Goal: Information Seeking & Learning: Find specific fact

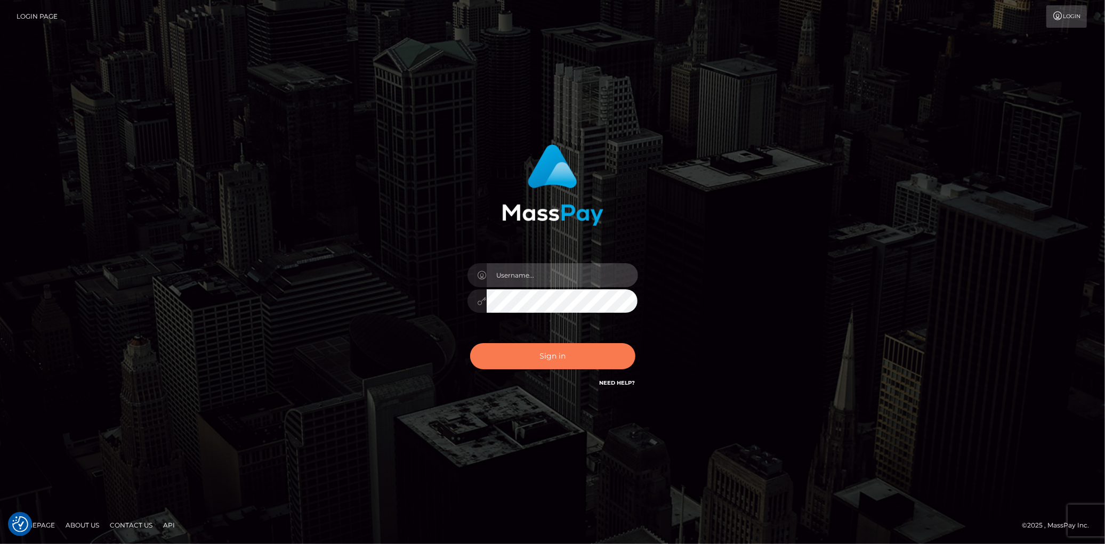
type input "Eduard Gavrilescu"
click at [529, 346] on button "Sign in" at bounding box center [552, 356] width 165 height 26
type input "[PERSON_NAME]"
click at [530, 361] on button "Sign in" at bounding box center [552, 356] width 165 height 26
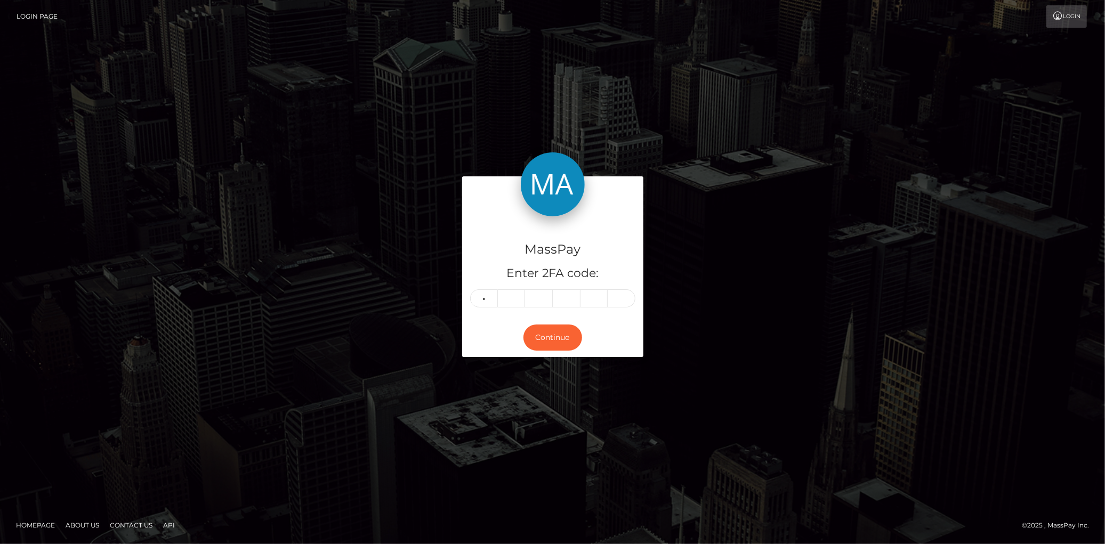
type input "6"
type input "4"
type input "2"
type input "9"
type input "2"
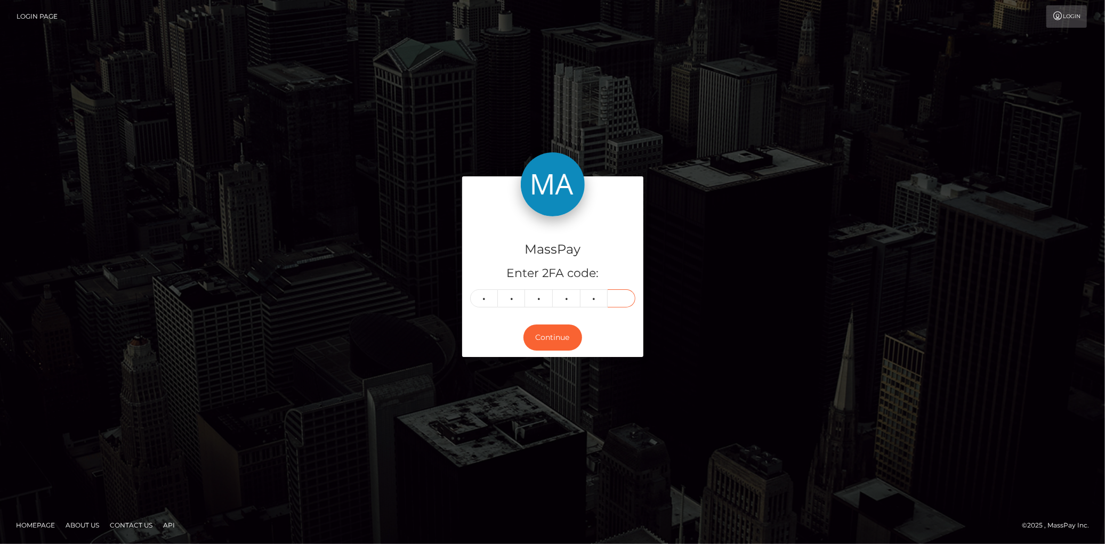
type input "4"
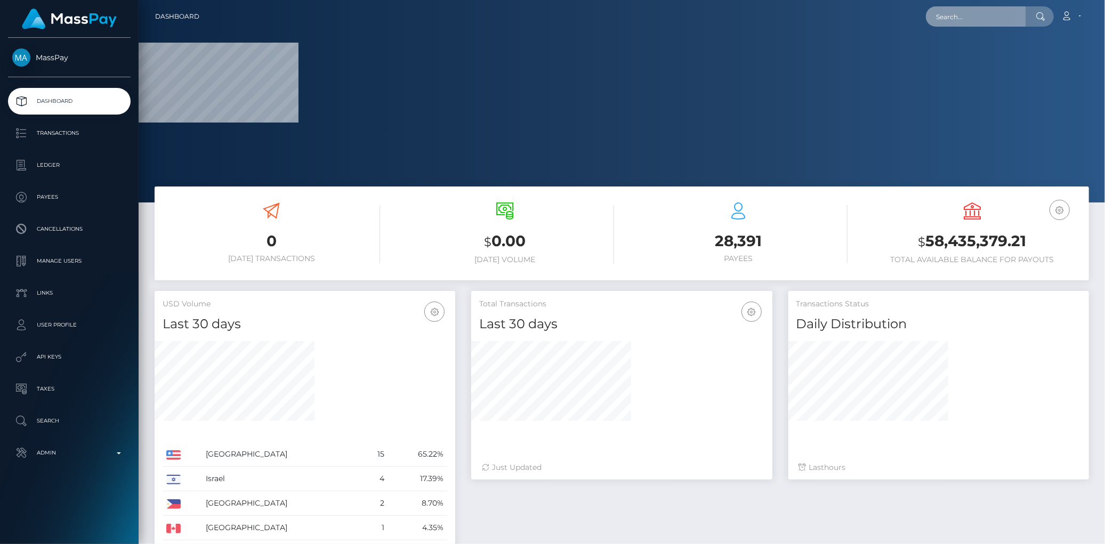
click at [947, 23] on input "text" at bounding box center [976, 16] width 100 height 20
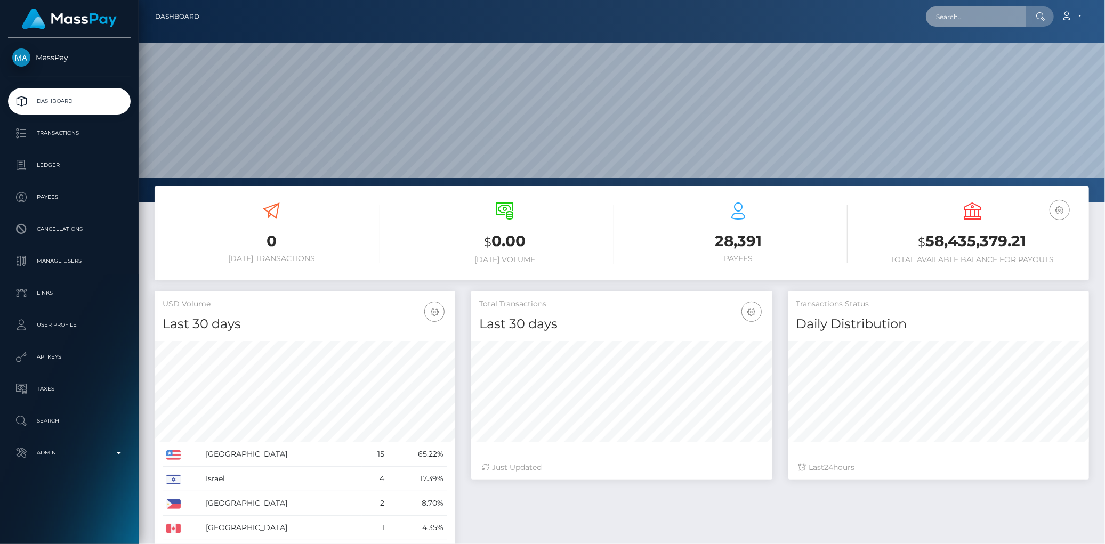
scroll to position [203, 966]
click at [947, 23] on input "text" at bounding box center [976, 16] width 100 height 20
paste input "2813eb6f-8ff1-11ef-a1af-0647902b6ff9"
type input "2813eb6f-8ff1-11ef-a1af-0647902b6ff9"
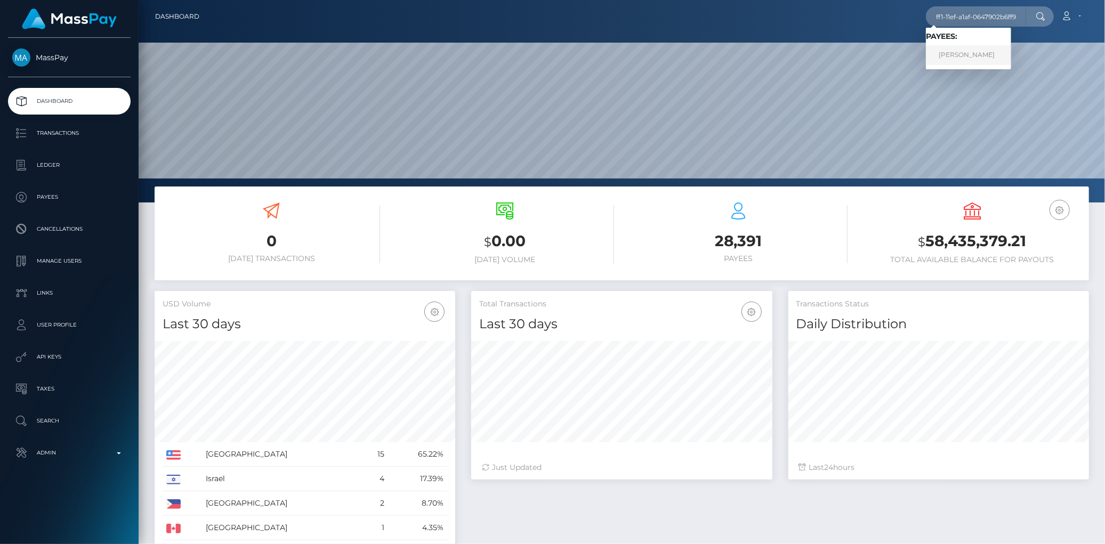
click at [960, 55] on link "Julianne Maryelle" at bounding box center [968, 55] width 85 height 20
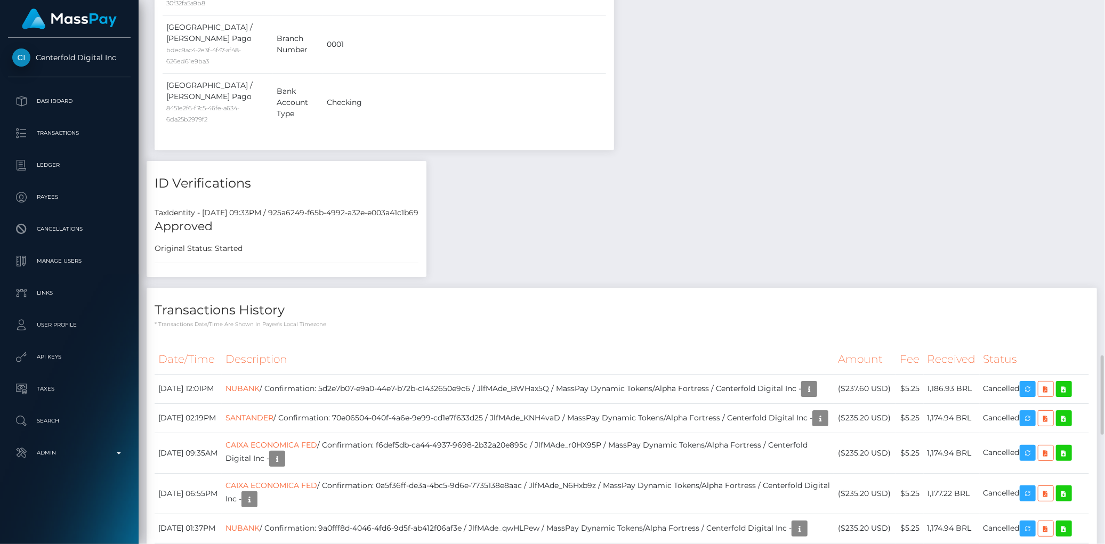
scroll to position [2487, 0]
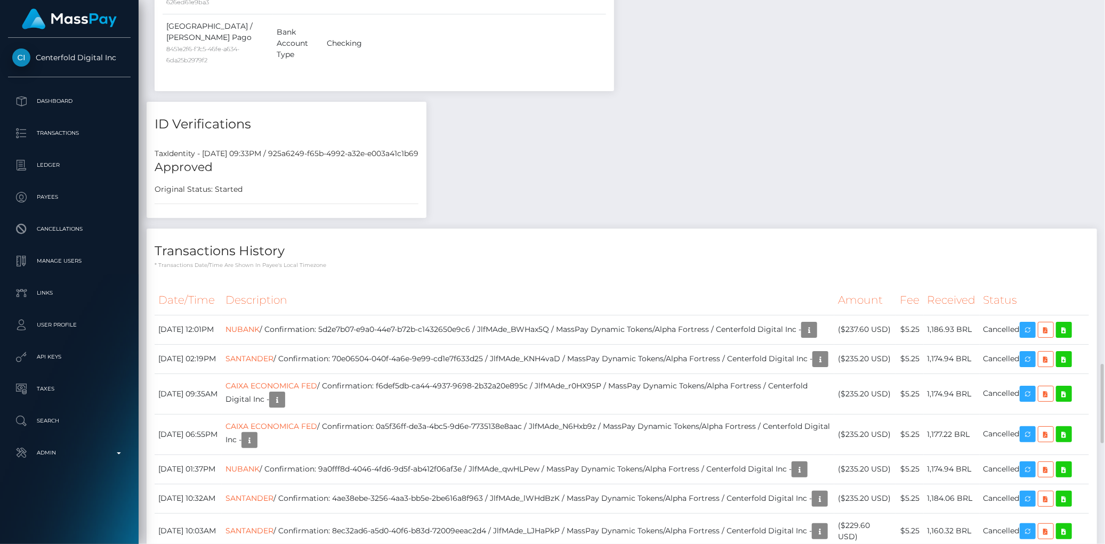
click at [513, 344] on td "SANTANDER / Confirmation: 70e06504-040f-4a6e-9e99-cd1e7f633d25 / JlfMAde_KNH4va…" at bounding box center [528, 358] width 612 height 29
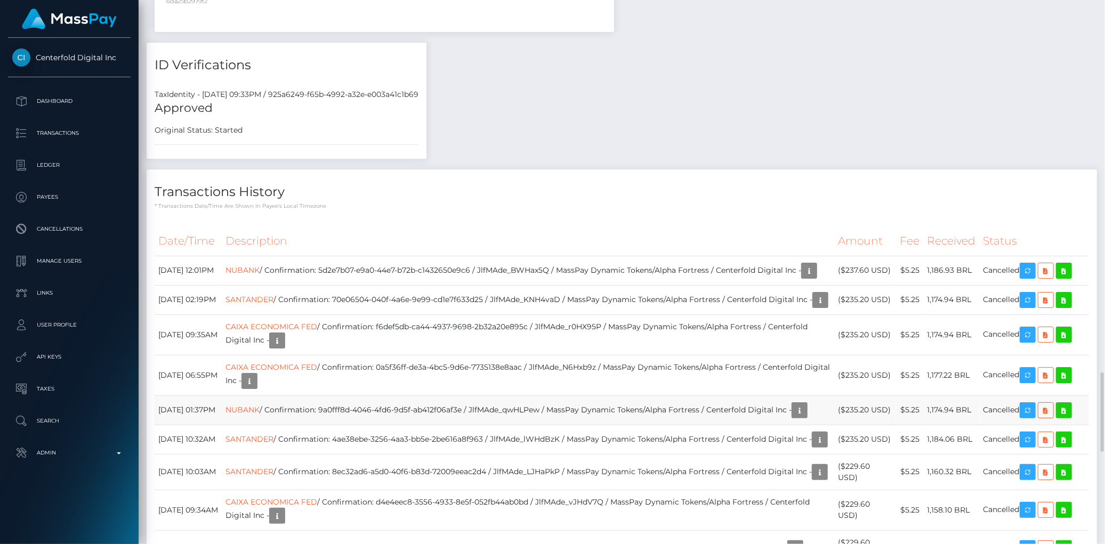
scroll to position [2309, 0]
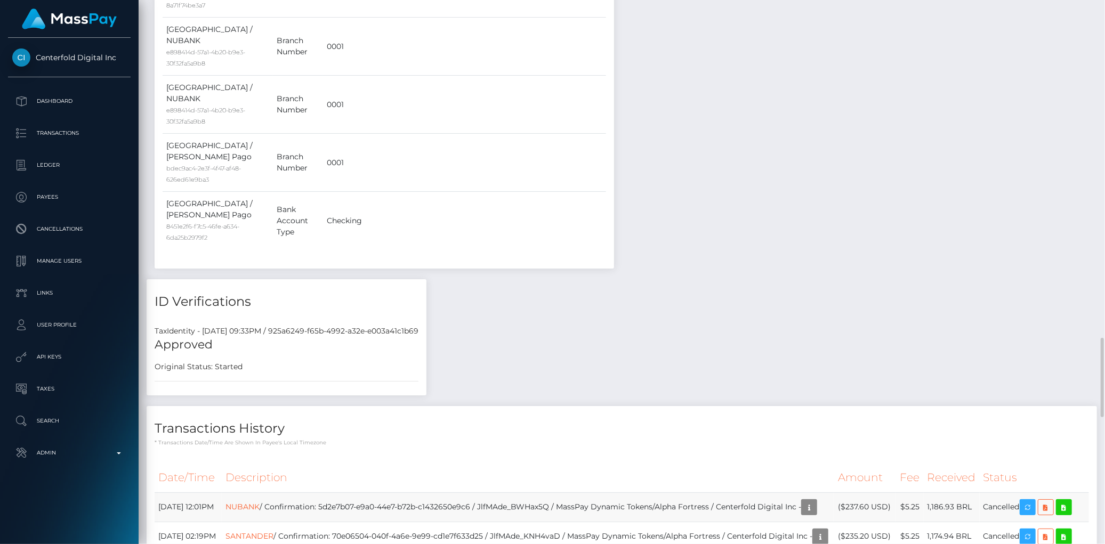
click at [392, 492] on td "NUBANK / Confirmation: 5d2e7b07-e9a0-44e7-b72b-c1432650e9c6 / JlfMAde_BWHax5Q /…" at bounding box center [528, 506] width 612 height 29
click at [513, 492] on td "NUBANK / Confirmation: 5d2e7b07-e9a0-44e7-b72b-c1432650e9c6 / JlfMAde_BWHax5Q /…" at bounding box center [528, 506] width 612 height 29
copy td "5d2e7b07-e9a0-44e7-b72b-c1432650e9c6"
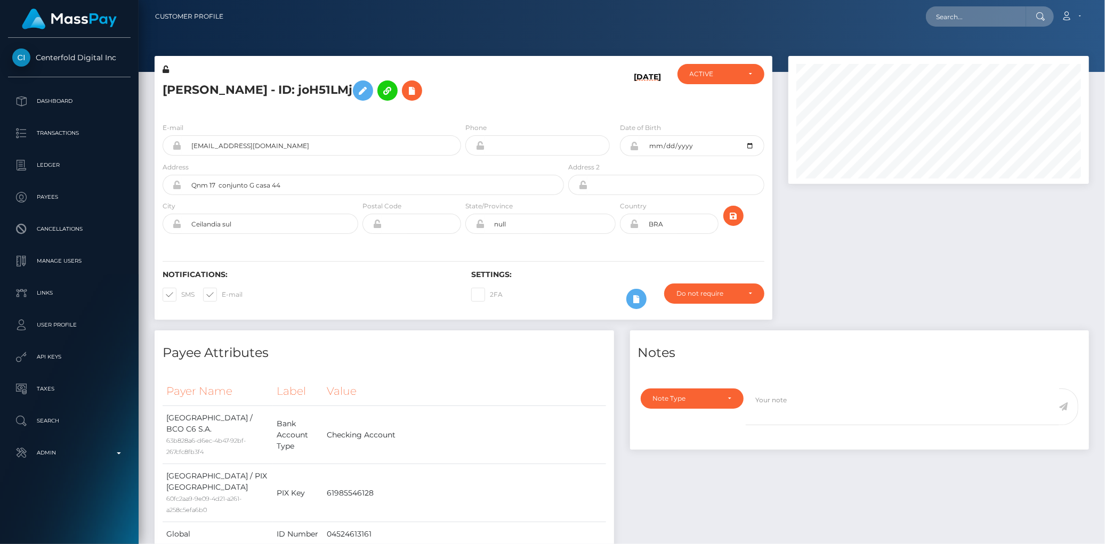
scroll to position [128, 301]
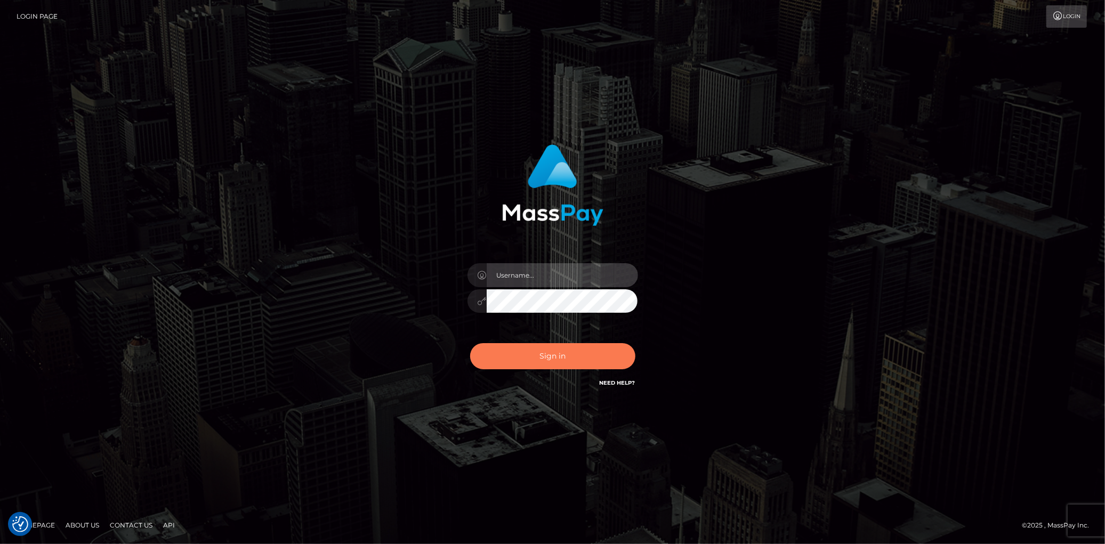
type input "[PERSON_NAME]"
click at [529, 350] on button "Sign in" at bounding box center [552, 356] width 165 height 26
type input "Eduard Gavrilescu"
click at [522, 347] on button "Sign in" at bounding box center [552, 356] width 165 height 26
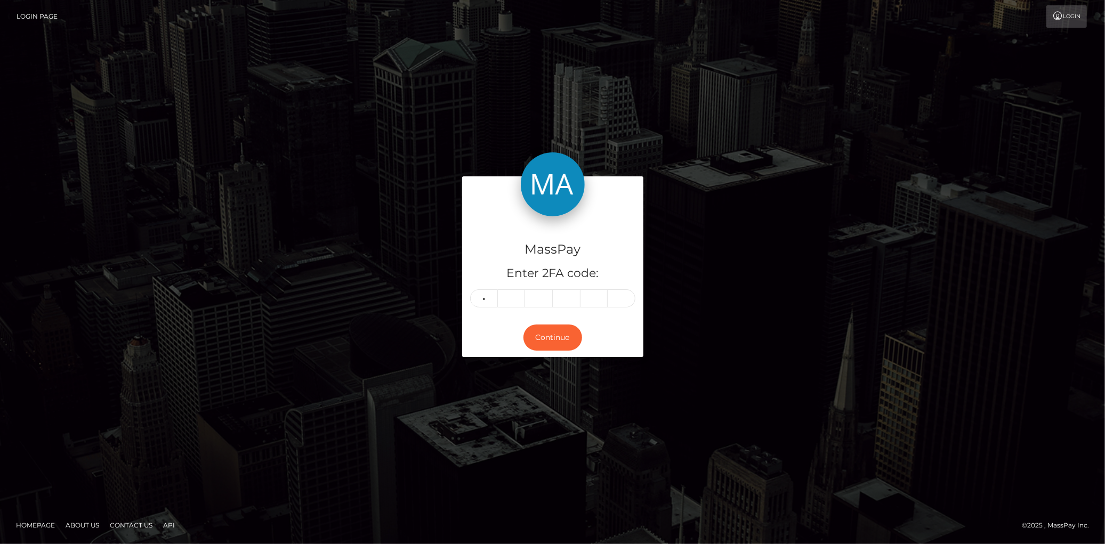
type input "8"
type input "9"
type input "2"
type input "3"
type input "1"
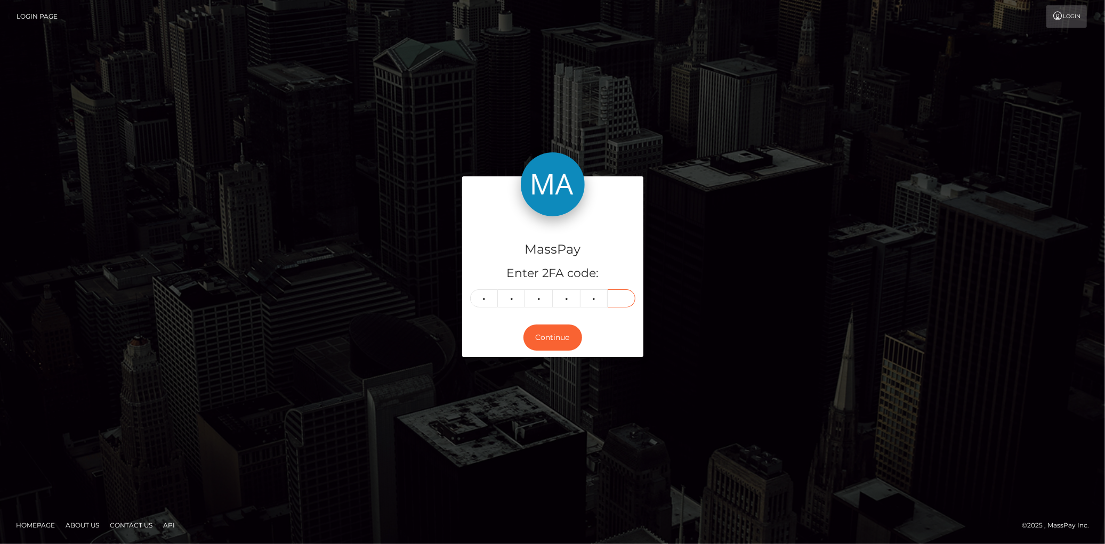
type input "8"
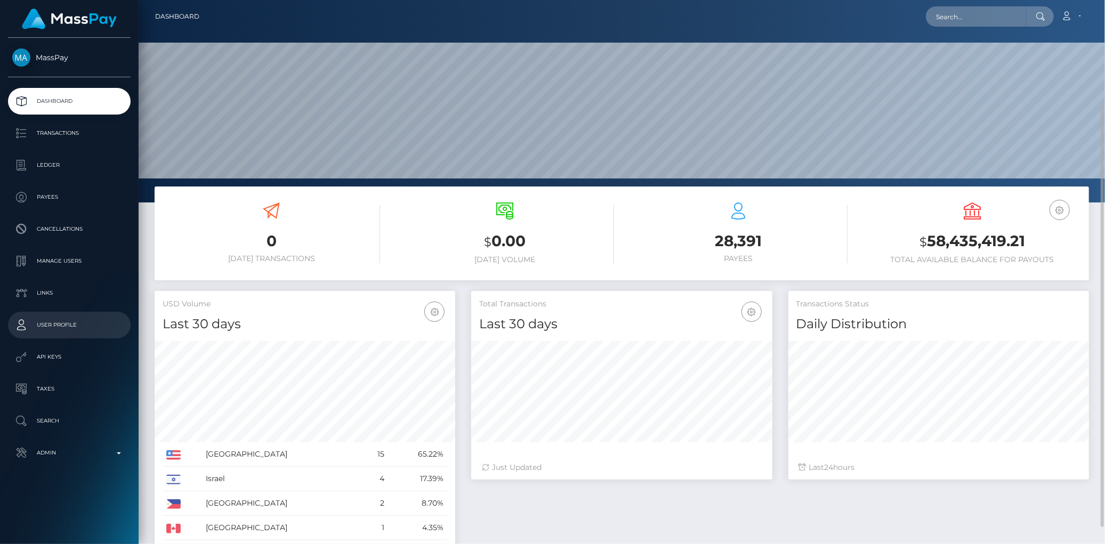
scroll to position [118, 0]
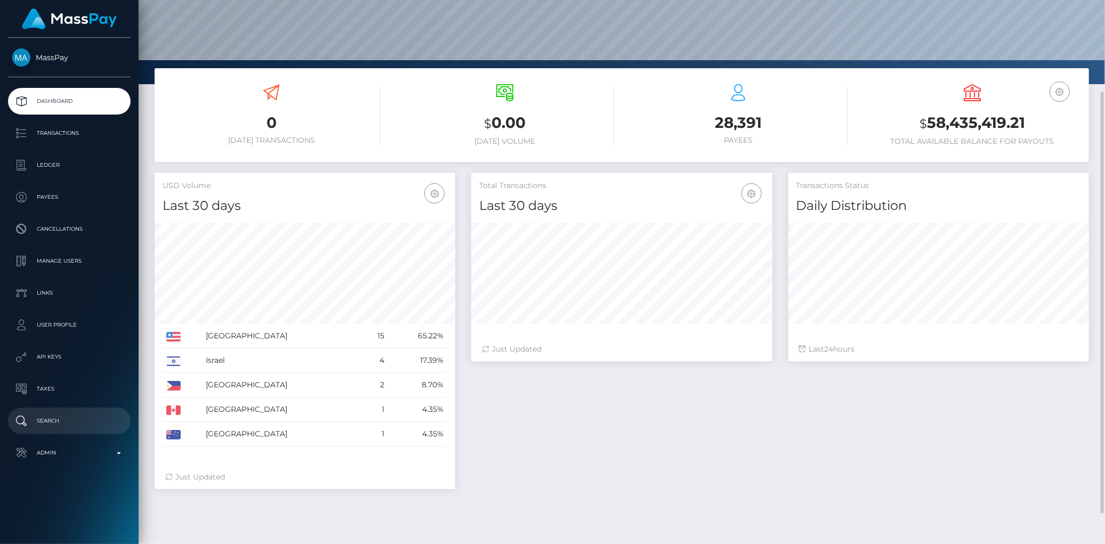
click at [75, 418] on p "Search" at bounding box center [69, 421] width 114 height 16
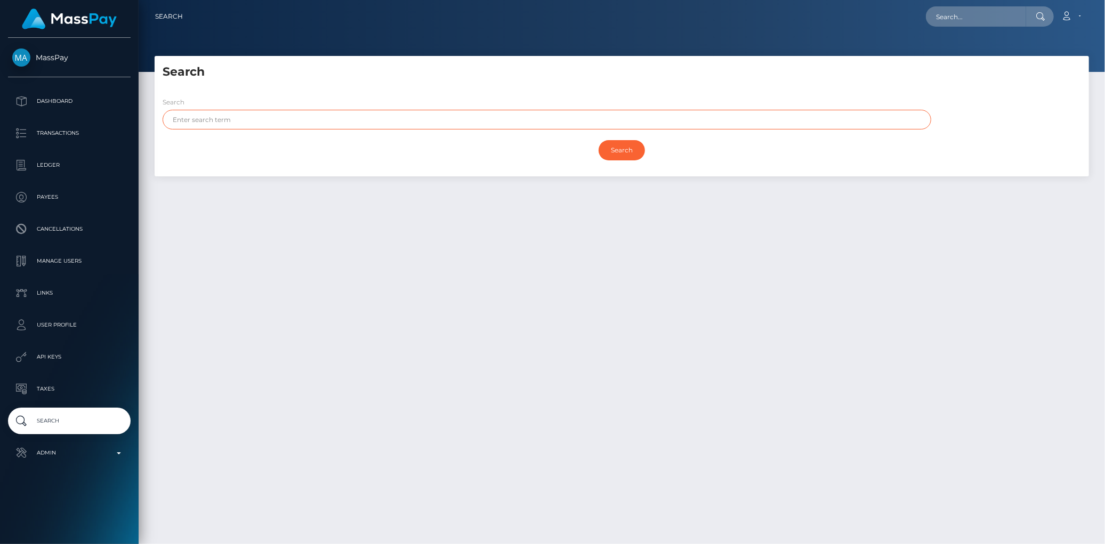
click at [305, 120] on input "text" at bounding box center [547, 120] width 769 height 20
click at [598, 140] on input "Search" at bounding box center [621, 150] width 46 height 20
click at [624, 156] on input "Search" at bounding box center [621, 150] width 46 height 20
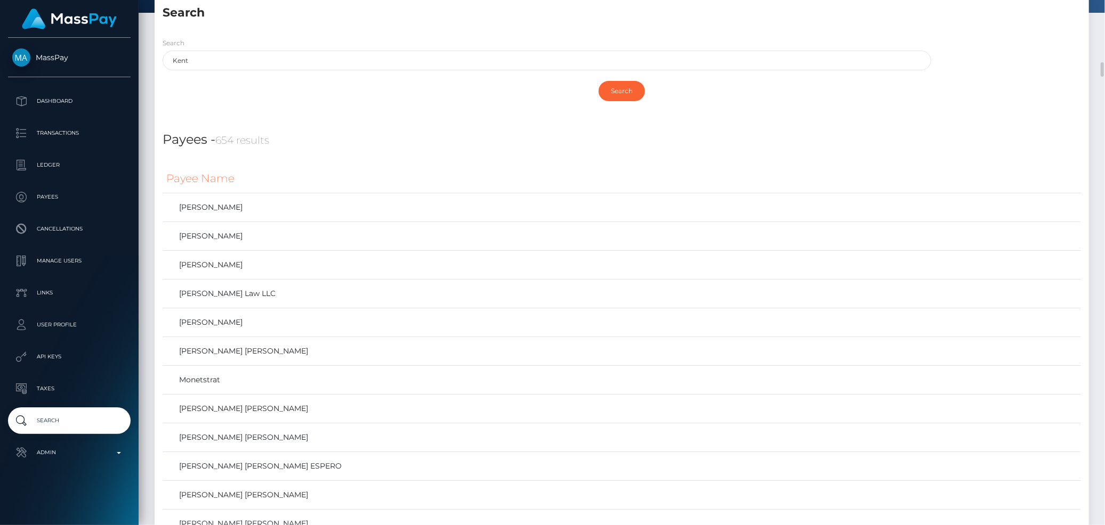
scroll to position [118, 0]
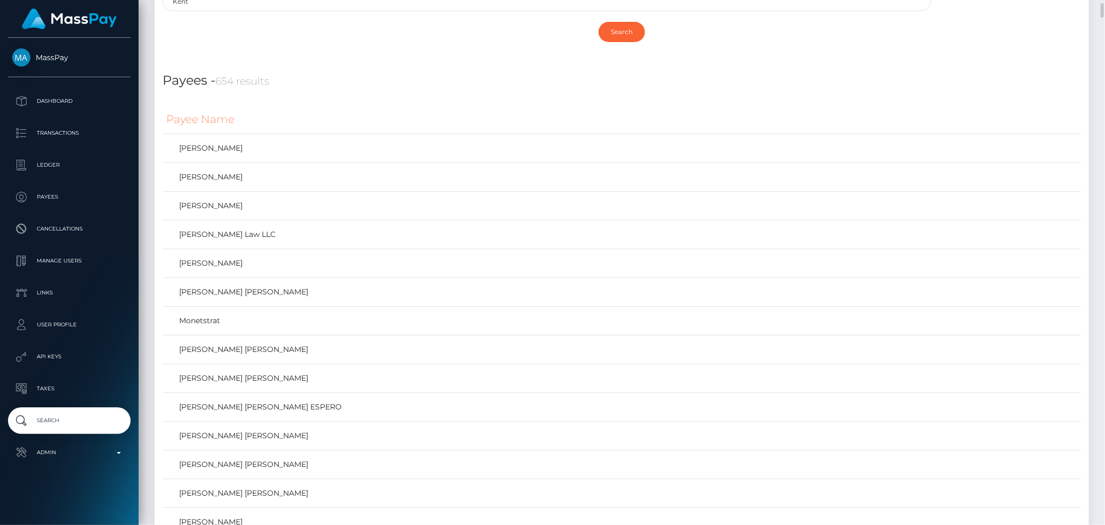
click at [329, 118] on th "Payee Name" at bounding box center [622, 119] width 918 height 29
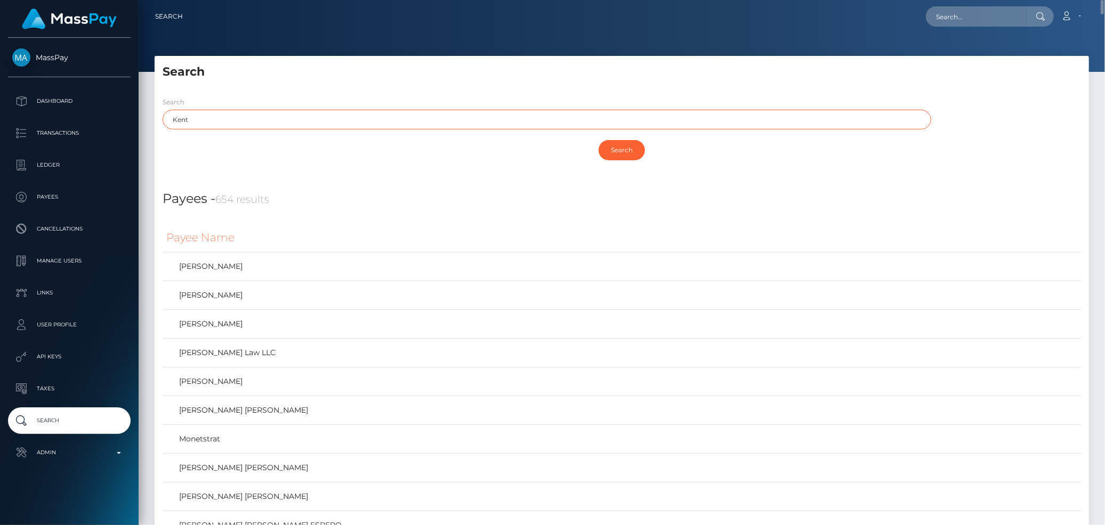
click at [224, 128] on input "Kent" at bounding box center [547, 120] width 769 height 20
paste input "brookly"
click at [622, 150] on input "Search" at bounding box center [621, 150] width 46 height 20
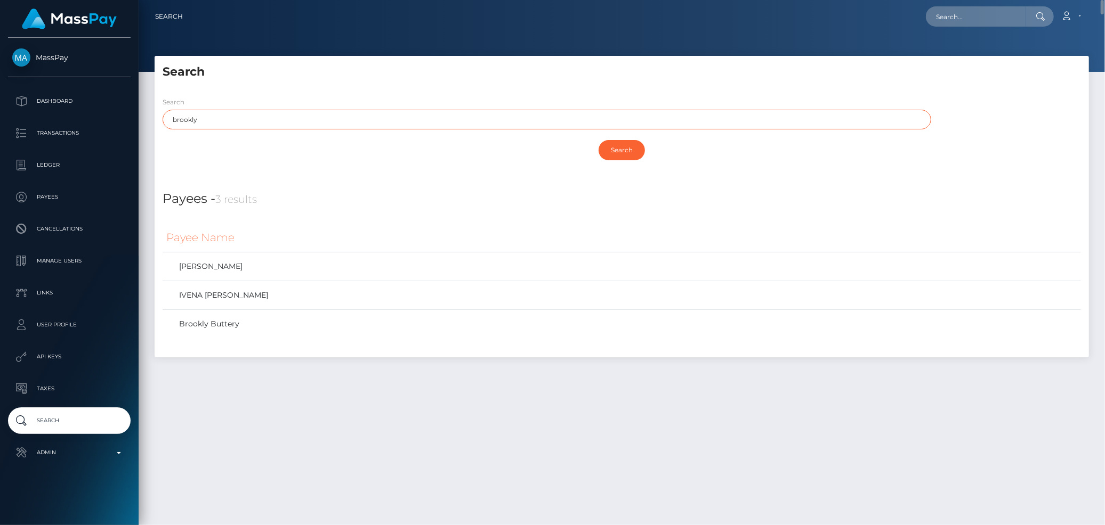
click at [193, 121] on input "brookly" at bounding box center [547, 120] width 769 height 20
type input "avenue"
click at [598, 140] on input "Search" at bounding box center [621, 150] width 46 height 20
click at [625, 150] on input "Search" at bounding box center [621, 150] width 46 height 20
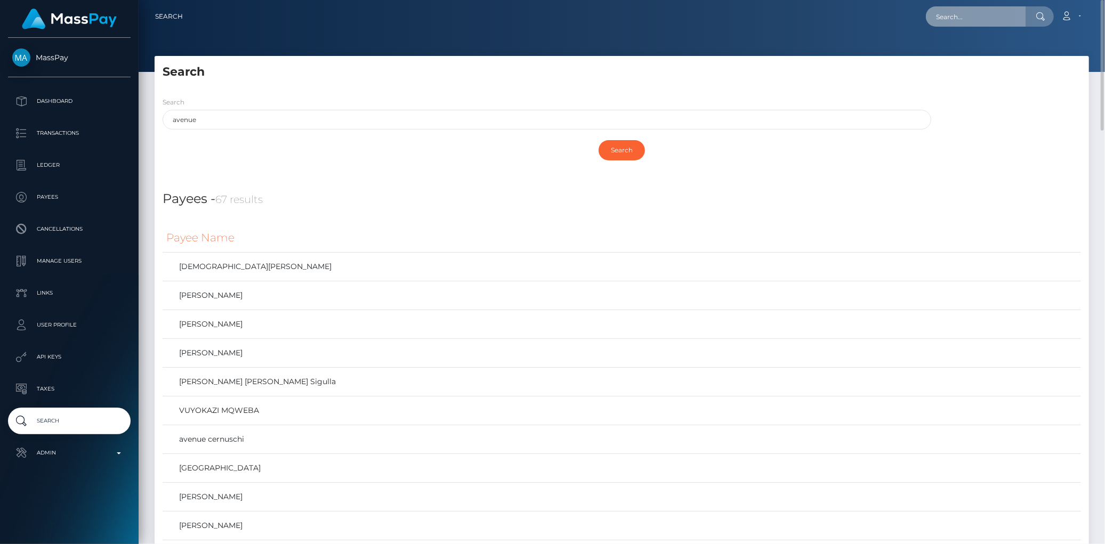
click at [1006, 9] on input "text" at bounding box center [976, 16] width 100 height 20
paste input "[PERSON_NAME][EMAIL_ADDRESS][DOMAIN_NAME]"
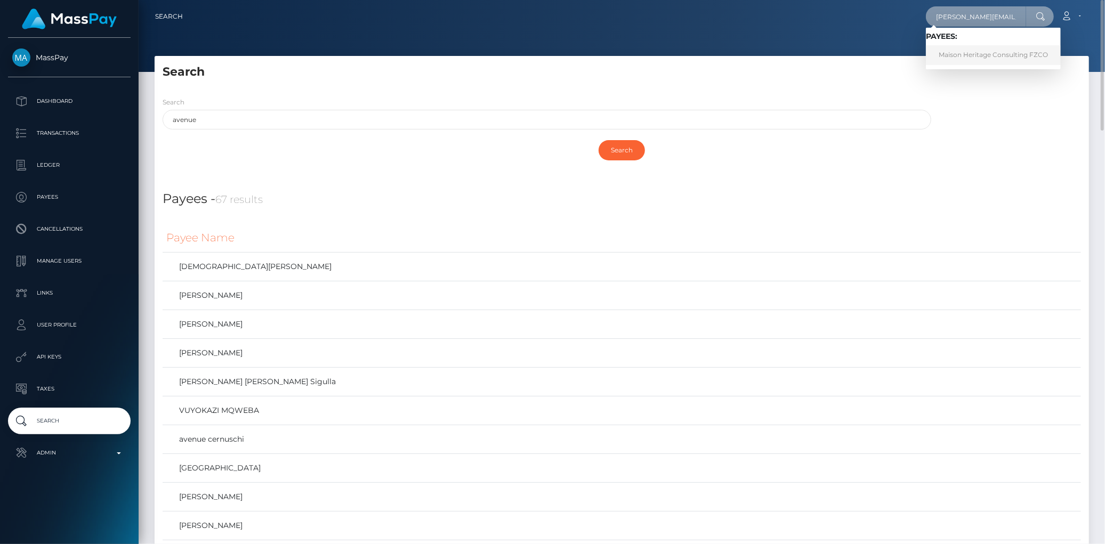
type input "dylan@ecommastery.nl"
click at [955, 51] on link "Maison Heritage Consulting FZCO" at bounding box center [993, 55] width 135 height 20
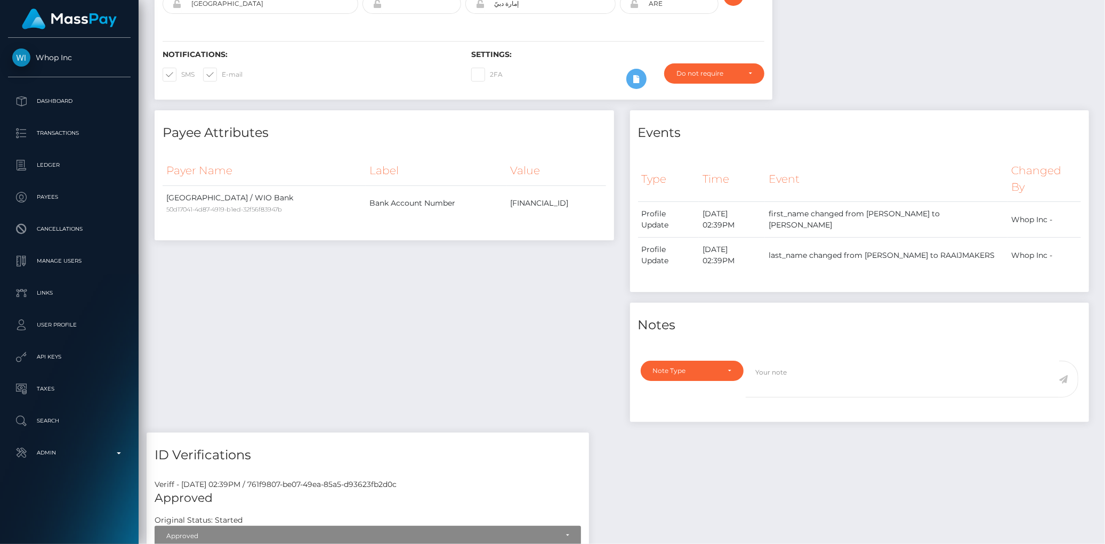
scroll to position [414, 0]
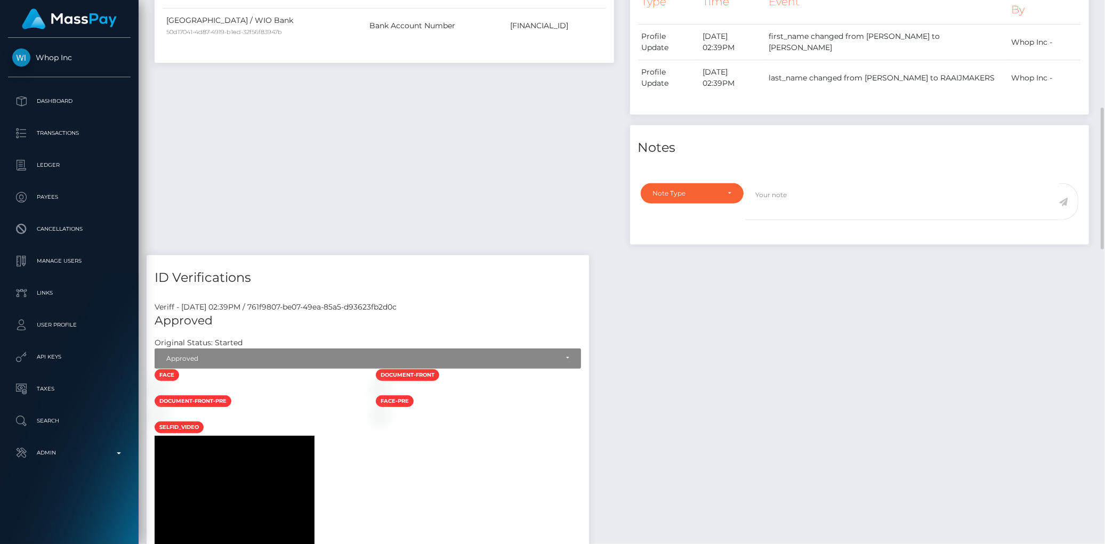
click at [311, 123] on div "Payee Attributes Payer Name Label Value [GEOGRAPHIC_DATA] / WIO Bank 50d17041-4…" at bounding box center [384, 94] width 475 height 322
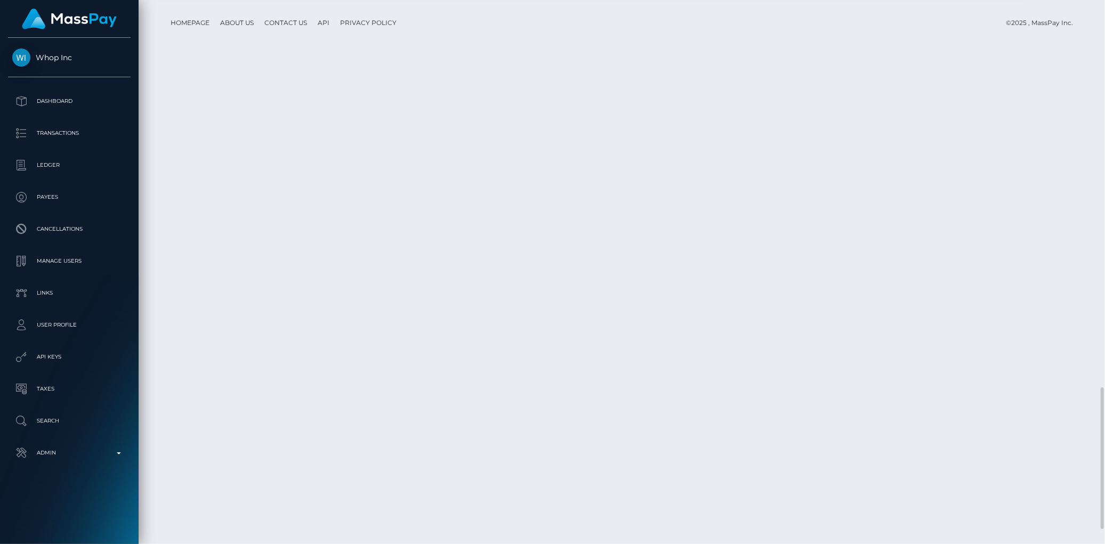
scroll to position [1544, 0]
drag, startPoint x: 448, startPoint y: 300, endPoint x: 514, endPoint y: 300, distance: 66.1
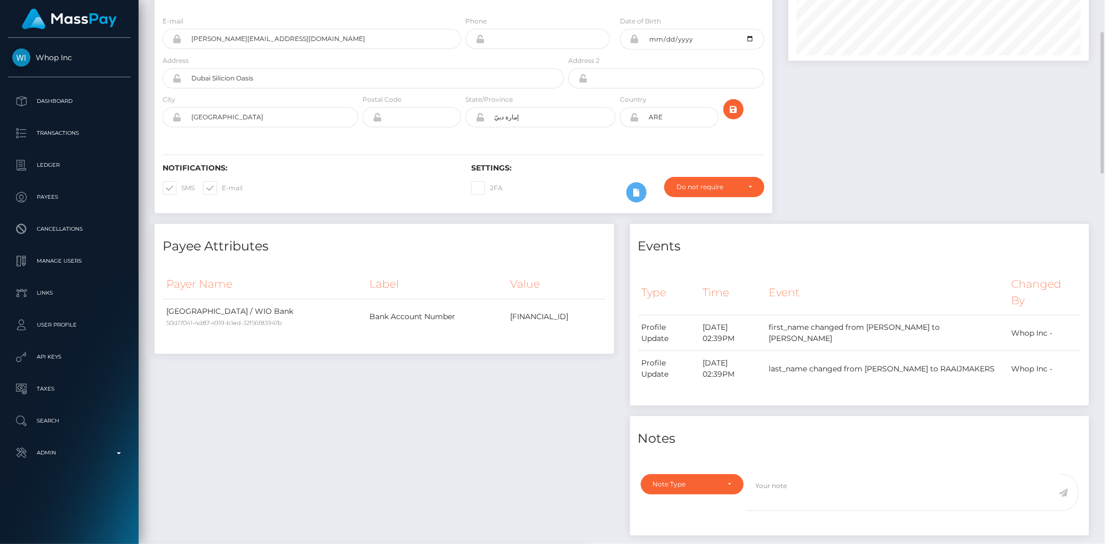
scroll to position [0, 0]
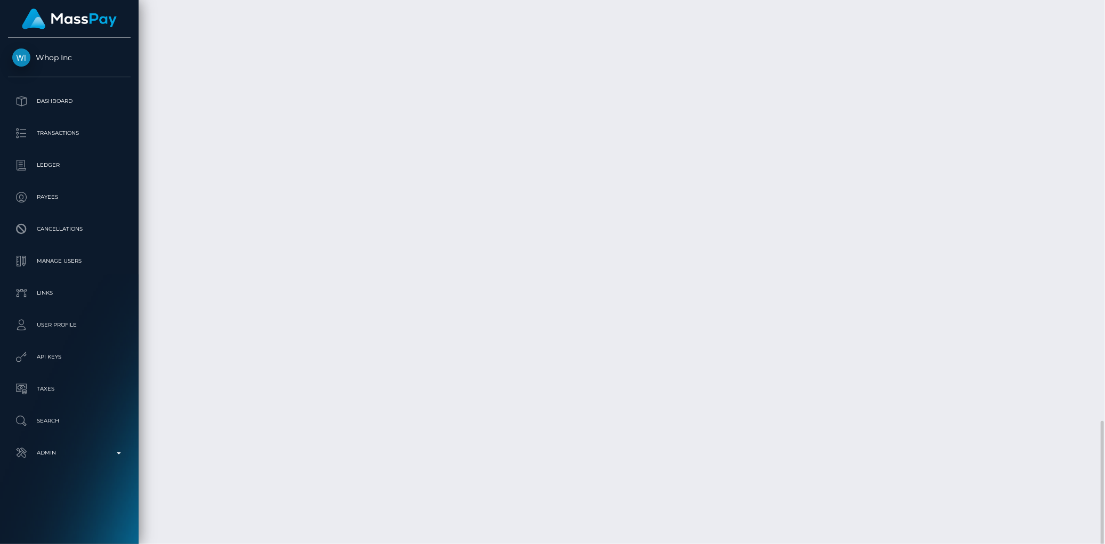
scroll to position [1544, 0]
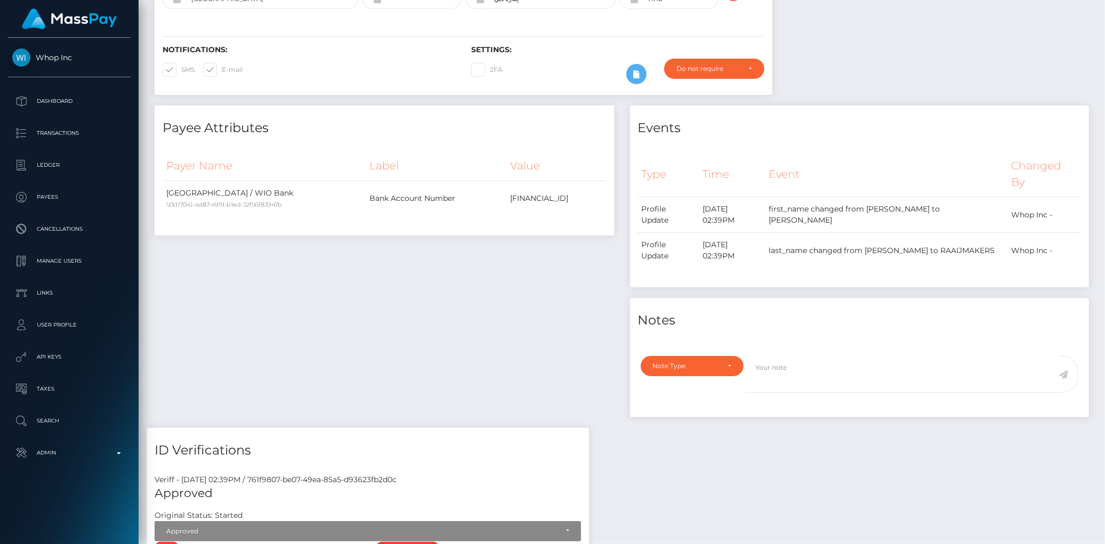
scroll to position [4, 0]
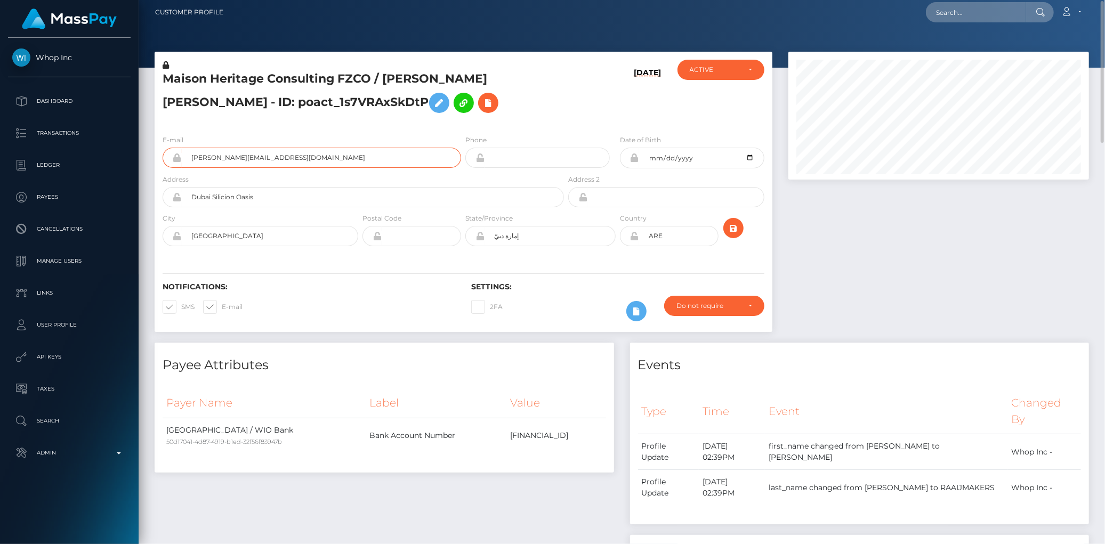
click at [269, 157] on input "dylan@ecommastery.nl" at bounding box center [321, 158] width 279 height 20
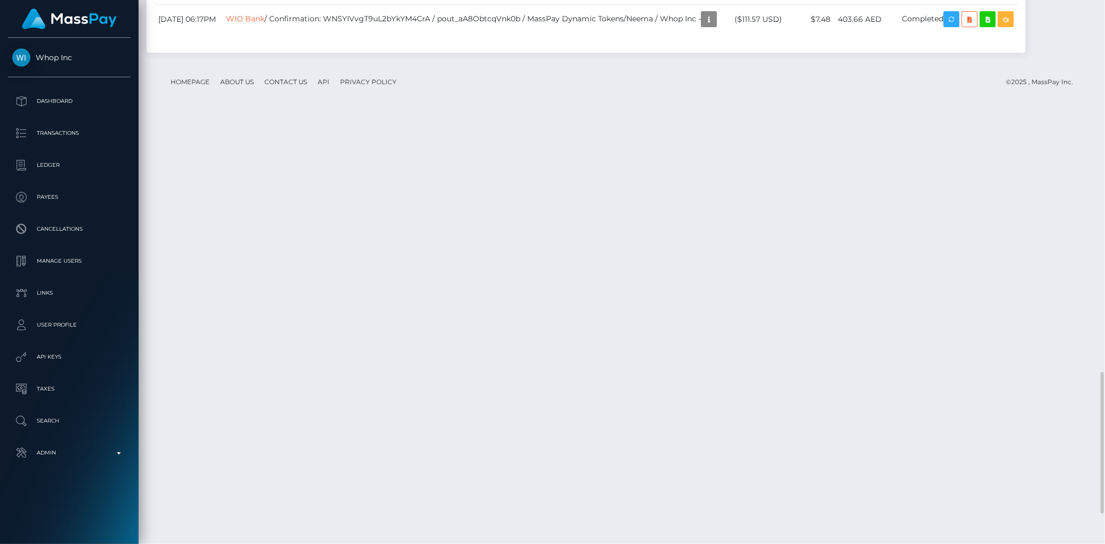
scroll to position [1544, 0]
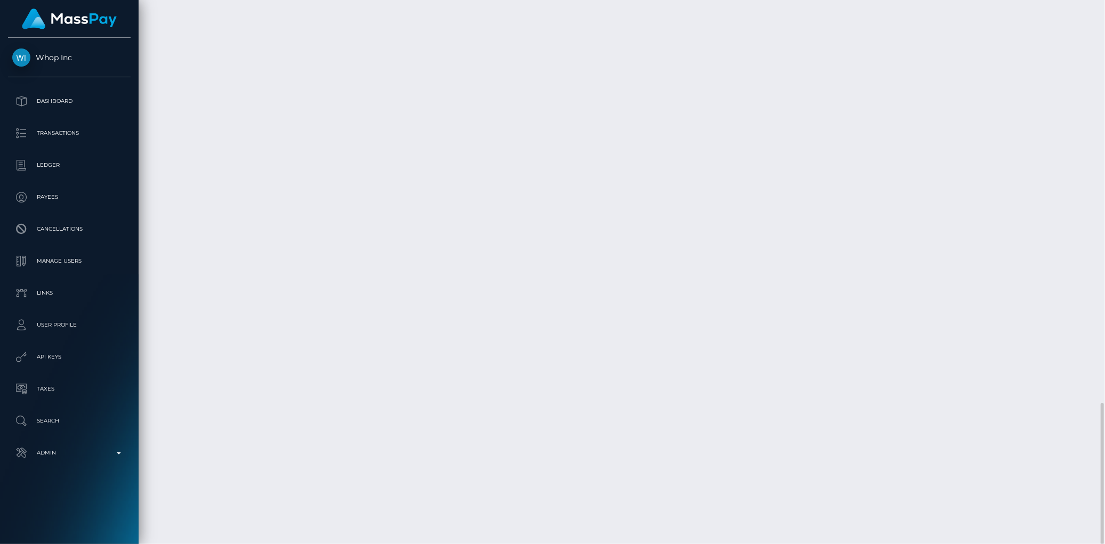
drag, startPoint x: 927, startPoint y: 270, endPoint x: 941, endPoint y: 269, distance: 13.4
copy td "AED"
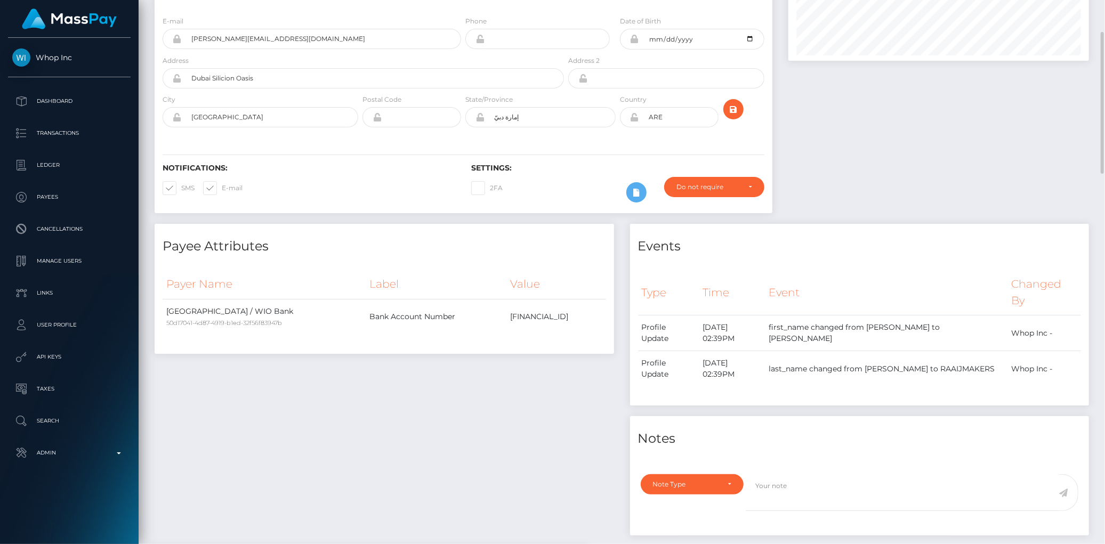
scroll to position [0, 0]
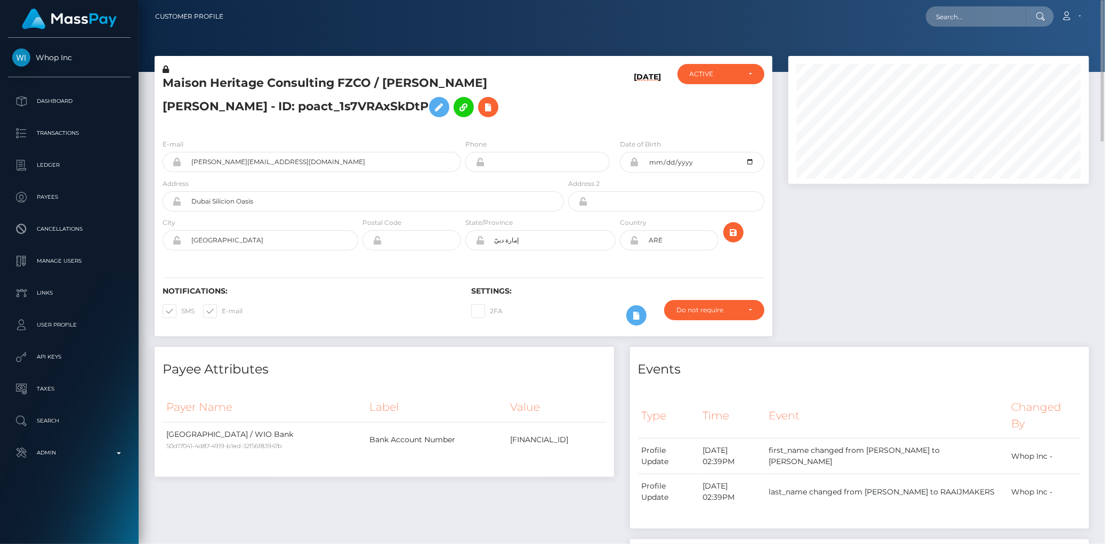
click at [247, 88] on h5 "Maison Heritage Consulting FZCO / DYLAN LORENZO ROBERT RAAIJMAKERS - ID: poact_…" at bounding box center [360, 98] width 395 height 47
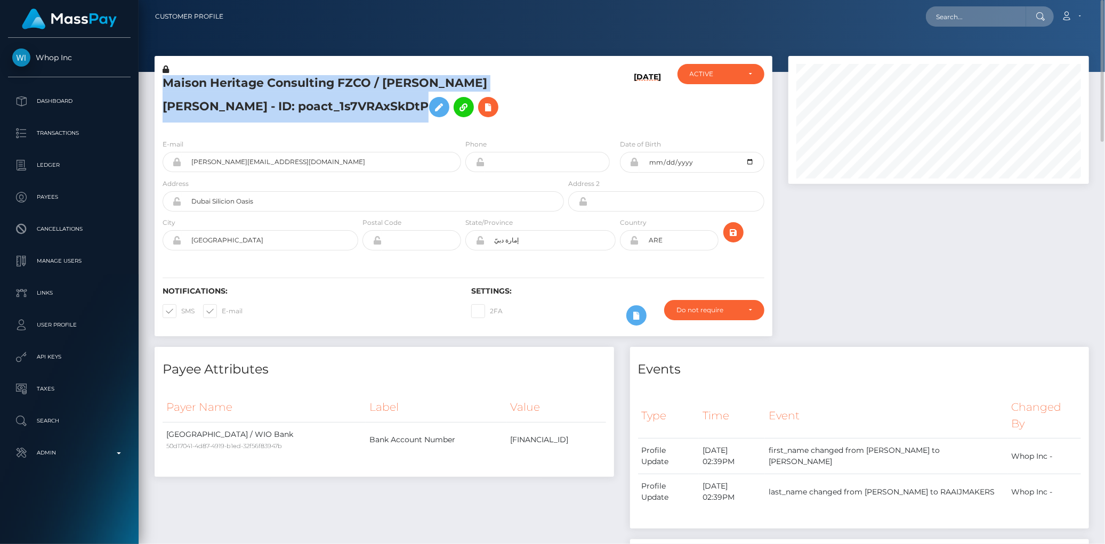
click at [247, 88] on h5 "Maison Heritage Consulting FZCO / DYLAN LORENZO ROBERT RAAIJMAKERS - ID: poact_…" at bounding box center [360, 98] width 395 height 47
copy h5 "Maison Heritage Consulting FZCO / DYLAN LORENZO ROBERT RAAIJMAKERS - ID: poact_…"
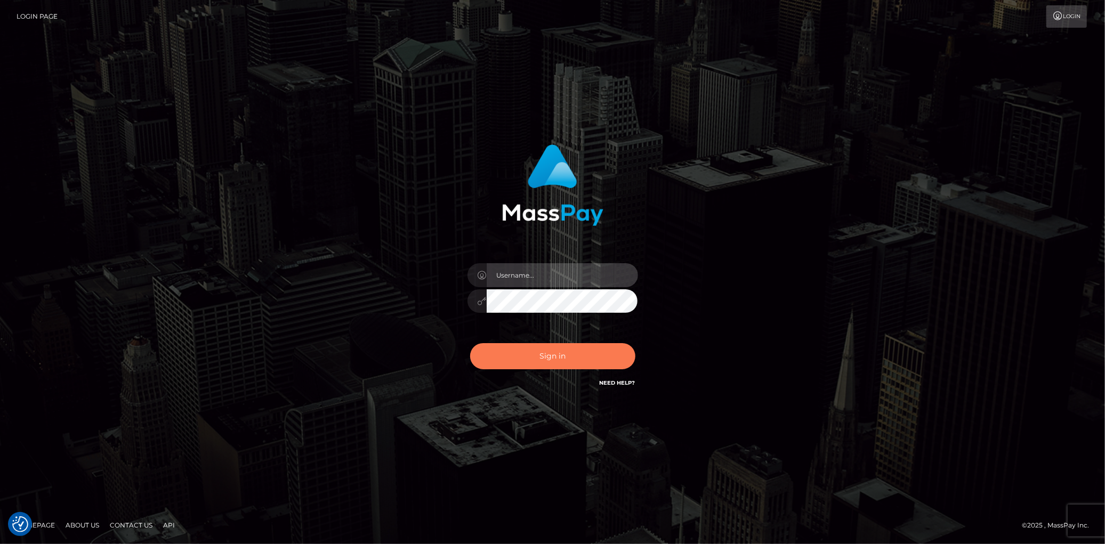
type input "[PERSON_NAME]"
click at [533, 347] on button "Sign in" at bounding box center [552, 356] width 165 height 26
type input "[PERSON_NAME]"
click at [536, 347] on button "Sign in" at bounding box center [552, 356] width 165 height 26
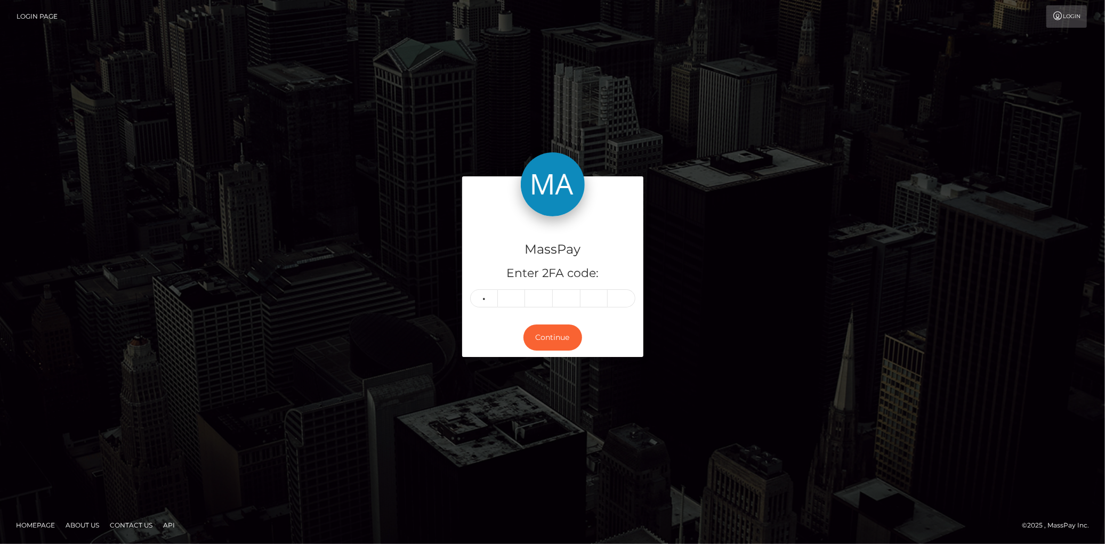
type input "7"
type input "8"
type input "7"
type input "6"
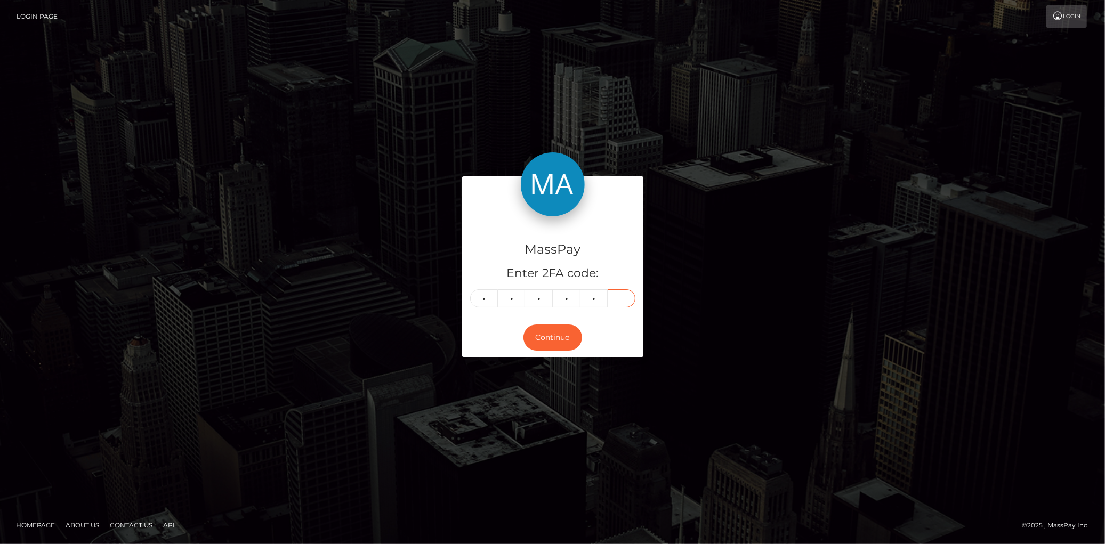
type input "9"
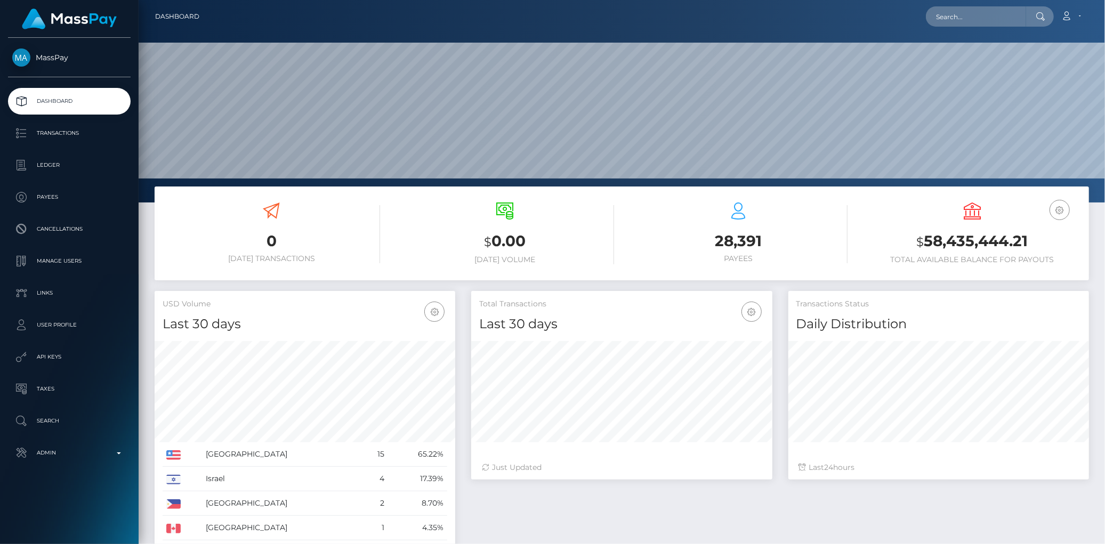
scroll to position [189, 301]
click at [935, 17] on input "text" at bounding box center [976, 16] width 100 height 20
paste input "poact_ZlOzo6EeUlCu"
type input "poact_ZlOzo6EeUlCu"
click at [950, 47] on link "Ali Ibrahim" at bounding box center [968, 55] width 85 height 20
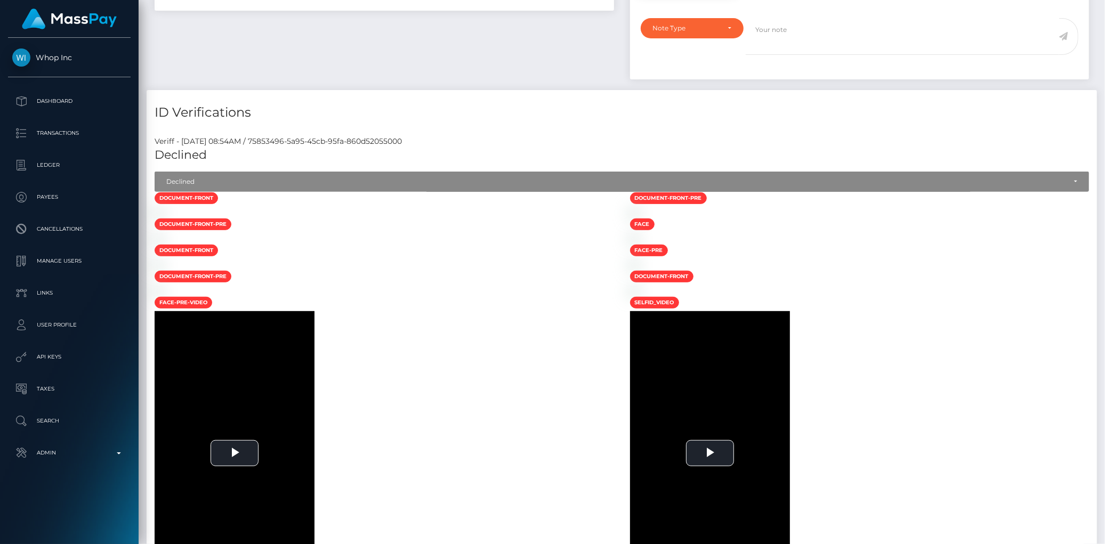
scroll to position [59, 0]
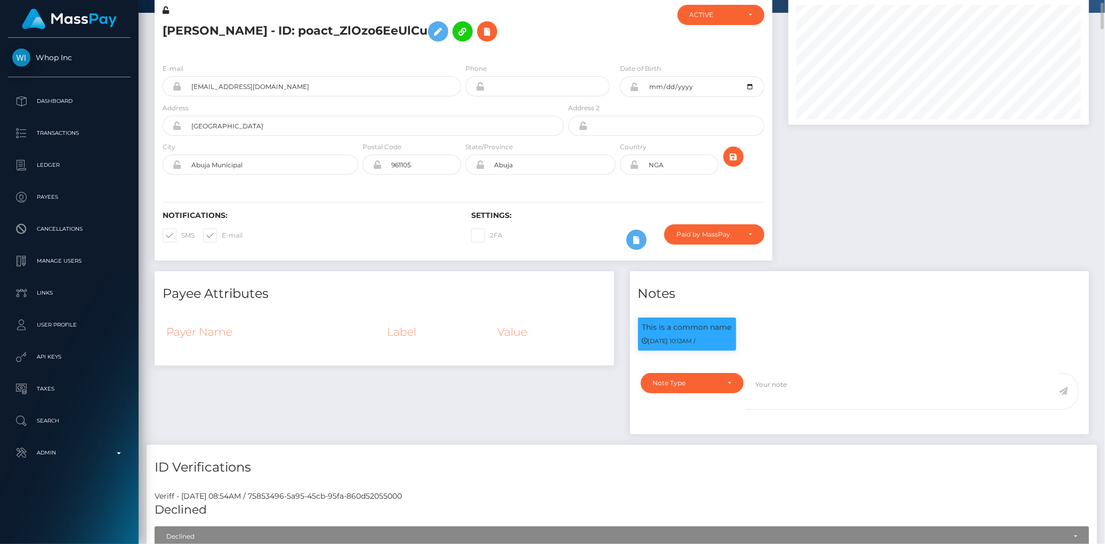
click at [228, 41] on h5 "Ali Ibrahim - ID: poact_ZlOzo6EeUlCu" at bounding box center [360, 31] width 395 height 31
click at [226, 31] on h5 "Ali Ibrahim - ID: poact_ZlOzo6EeUlCu" at bounding box center [360, 31] width 395 height 31
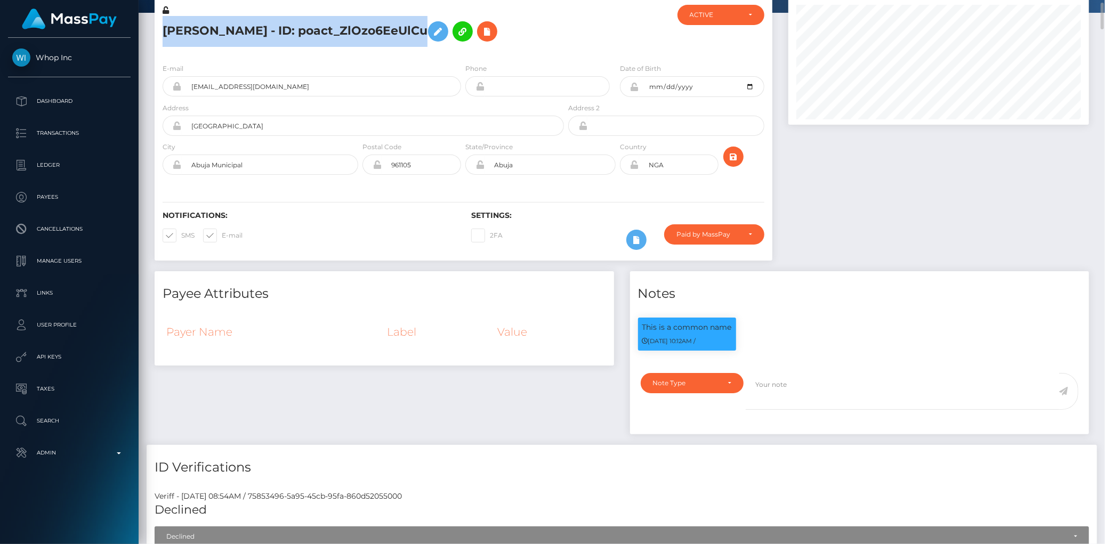
click at [226, 31] on h5 "Ali Ibrahim - ID: poact_ZlOzo6EeUlCu" at bounding box center [360, 31] width 395 height 31
copy h5 "Ali Ibrahim - ID: poact_ZlOzo6EeUlCu"
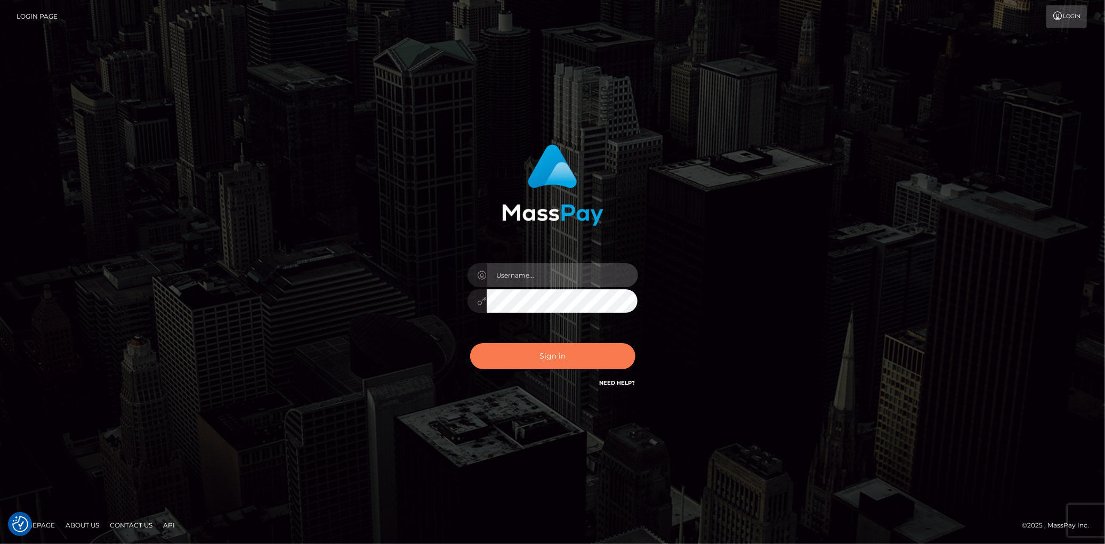
type input "[PERSON_NAME]"
click at [575, 359] on button "Sign in" at bounding box center [552, 356] width 165 height 26
type input "[PERSON_NAME]"
click at [551, 350] on button "Sign in" at bounding box center [552, 356] width 165 height 26
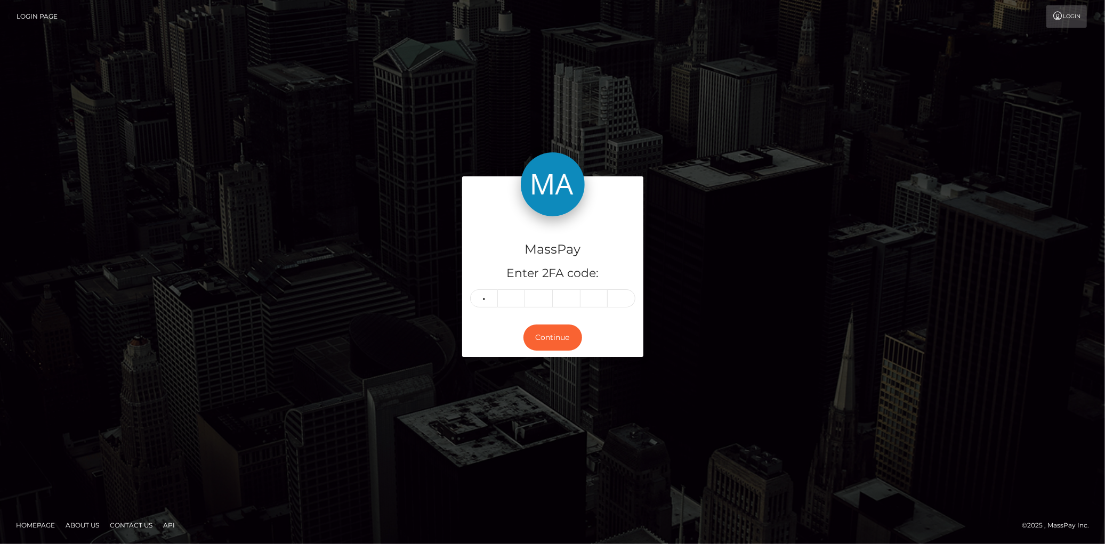
type input "2"
type input "4"
type input "5"
type input "6"
type input "3"
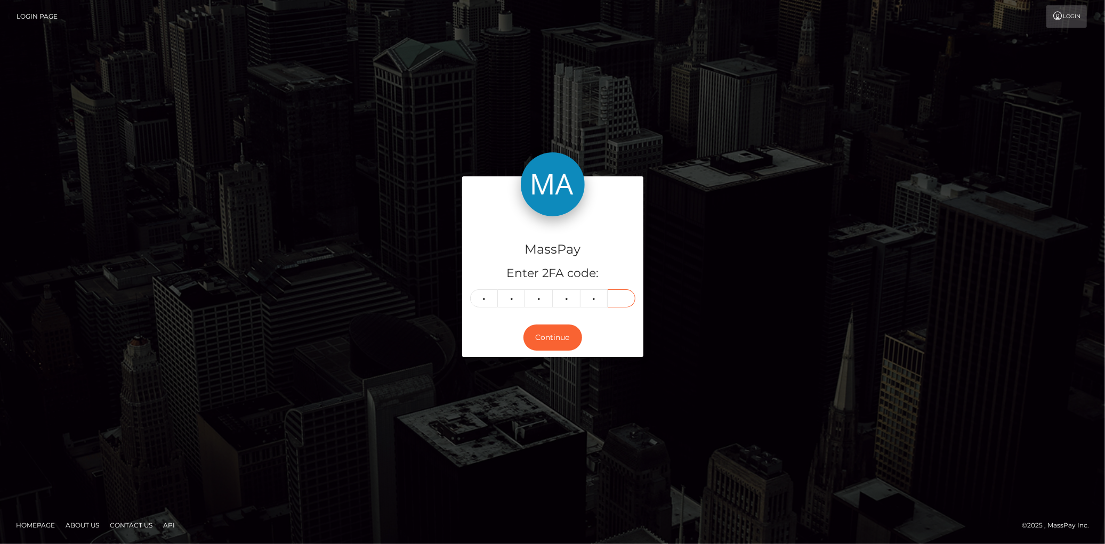
type input "1"
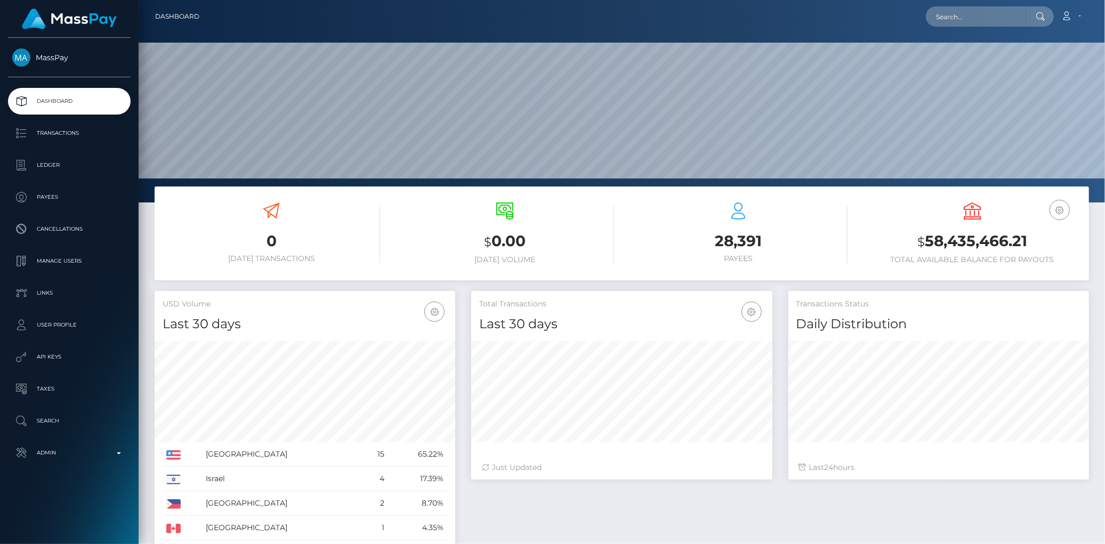
scroll to position [189, 301]
click at [966, 29] on nav "Dashboard Loading... Loading... Account Edit Profile" at bounding box center [622, 16] width 966 height 33
click at [964, 22] on input "text" at bounding box center [976, 16] width 100 height 20
paste input "pout_vald9EdLBoycf"
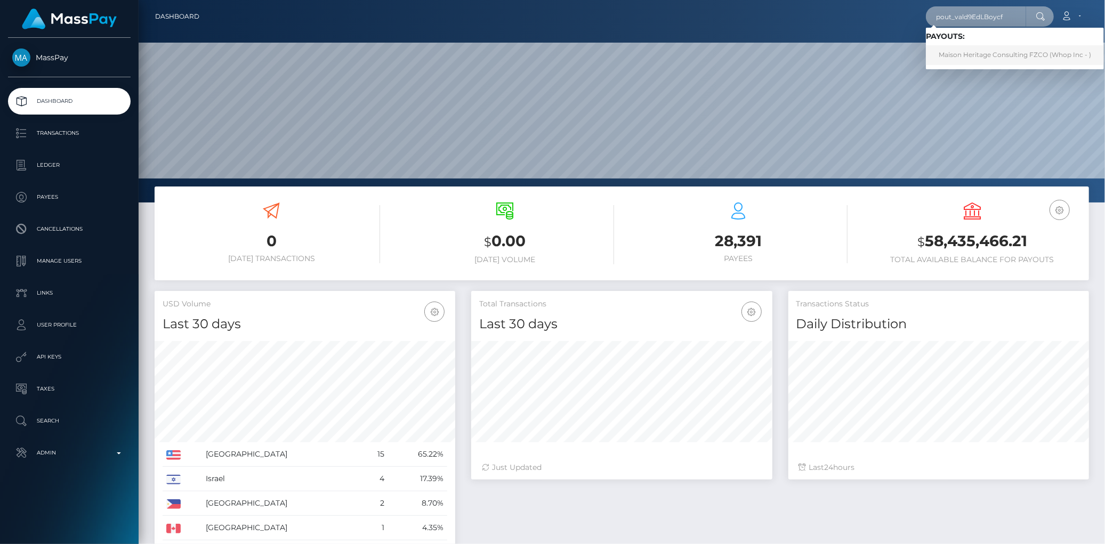
type input "pout_vald9EdLBoycf"
click at [957, 56] on link "Maison Heritage Consulting FZCO (Whop Inc - )" at bounding box center [1015, 55] width 178 height 20
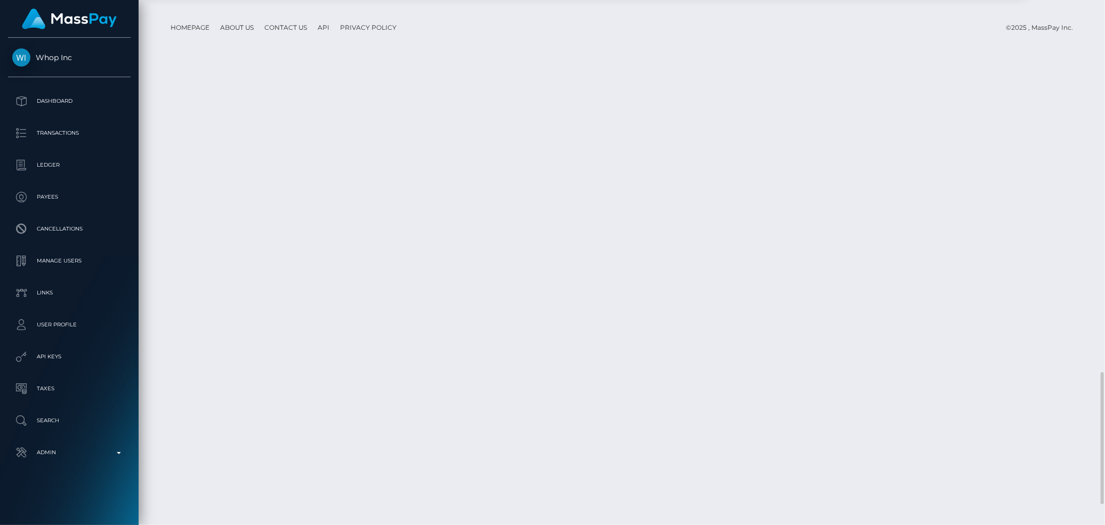
scroll to position [1563, 0]
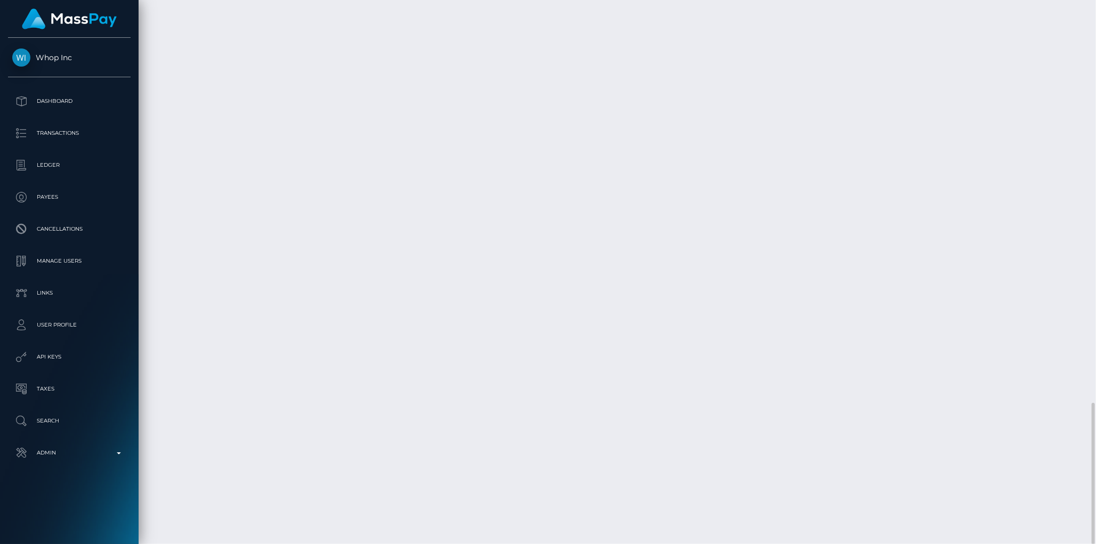
scroll to position [128, 301]
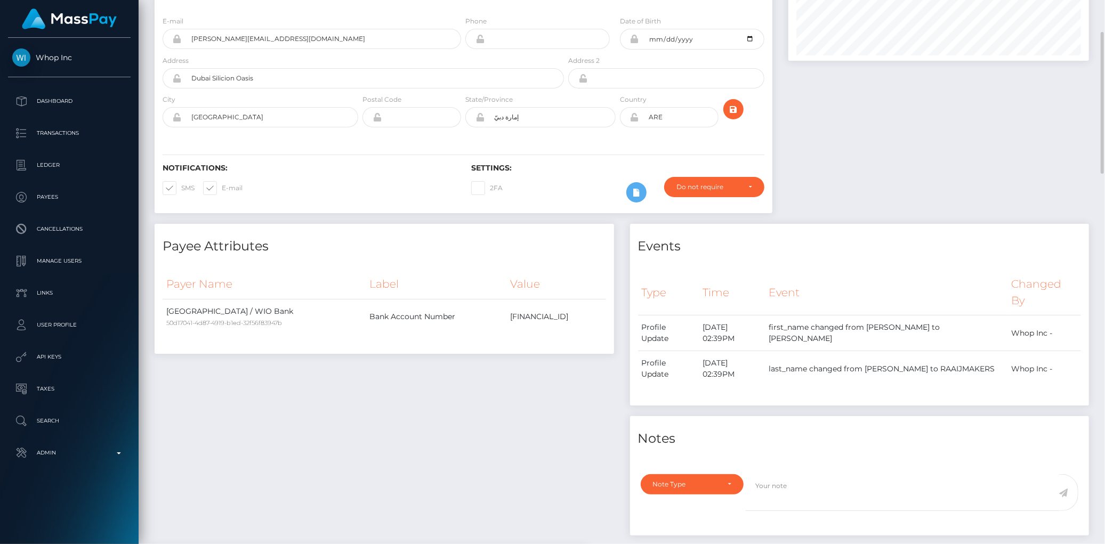
scroll to position [0, 0]
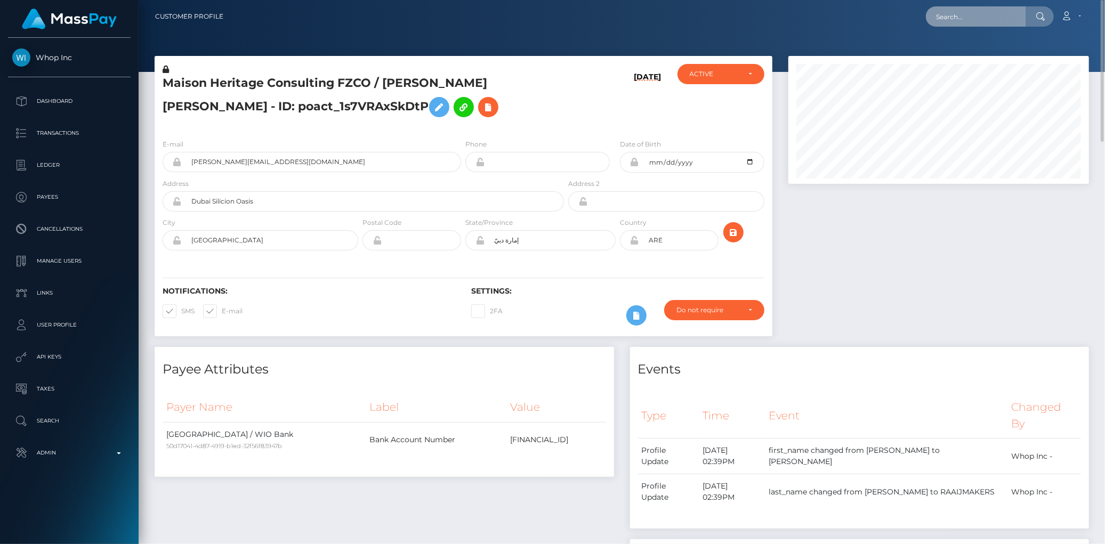
click at [952, 14] on input "text" at bounding box center [976, 16] width 100 height 20
paste input "71bc2047-8fe1-11f0-bd85-0694aced620b"
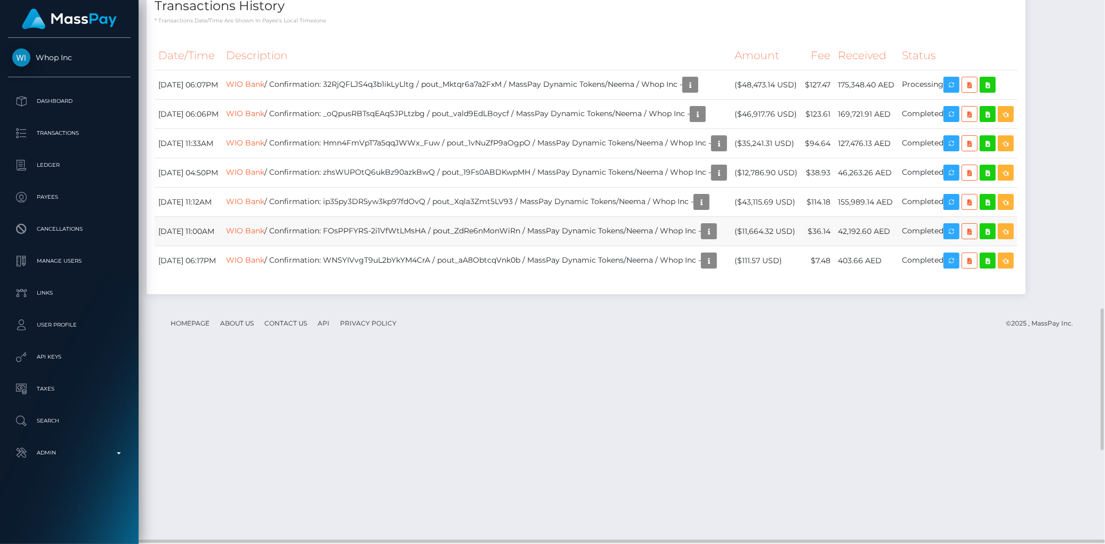
scroll to position [1544, 0]
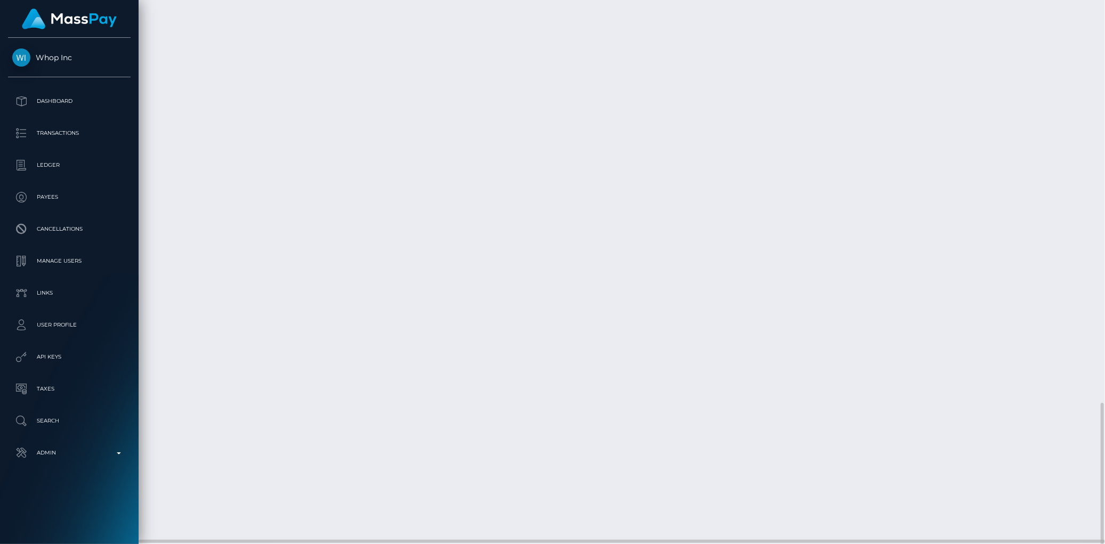
type input "71bc2047-8fe1-11f0-bd85-0694aced620b"
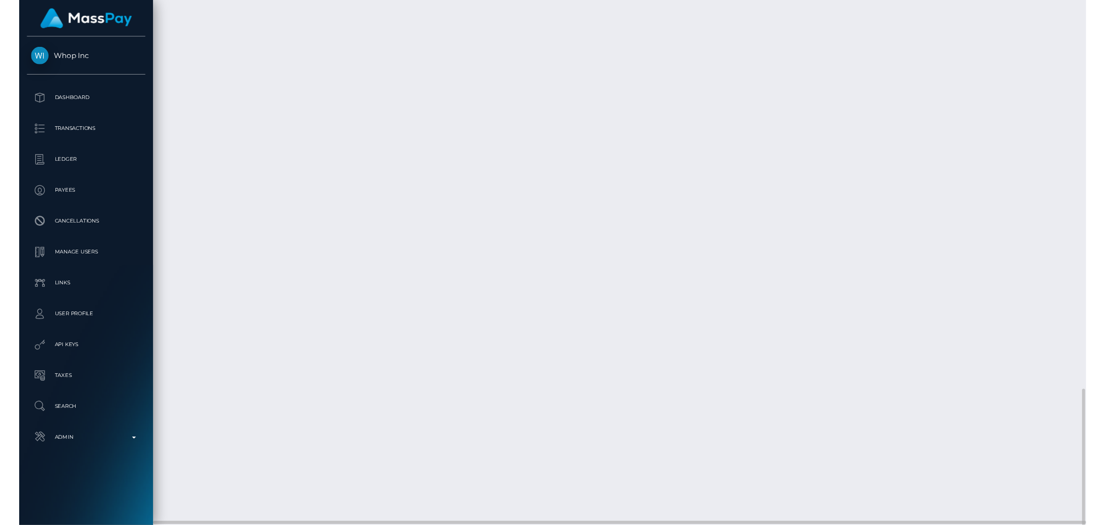
scroll to position [0, 0]
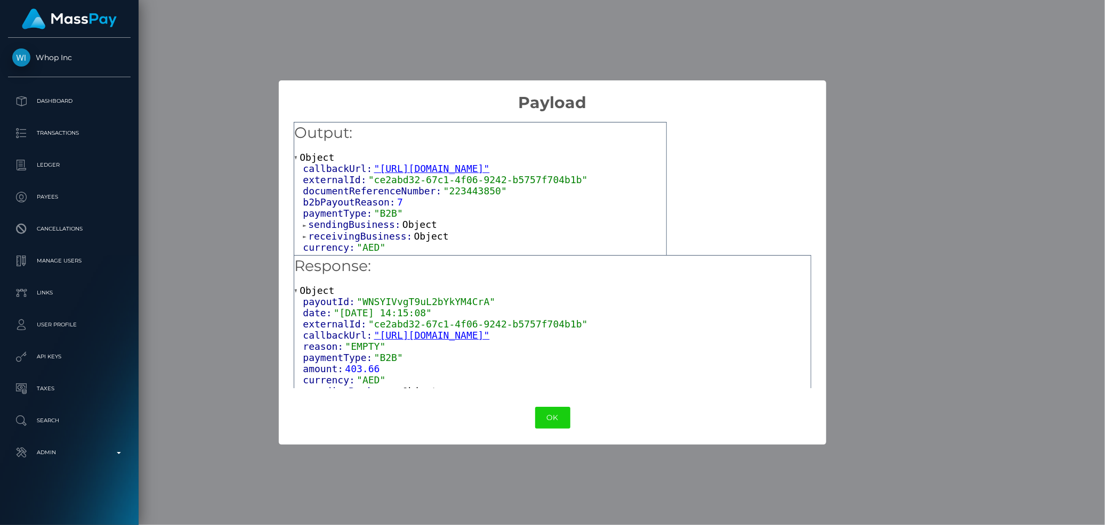
click at [532, 410] on div "OK No Cancel" at bounding box center [553, 418] width 548 height 33
click at [547, 419] on button "OK" at bounding box center [552, 418] width 35 height 22
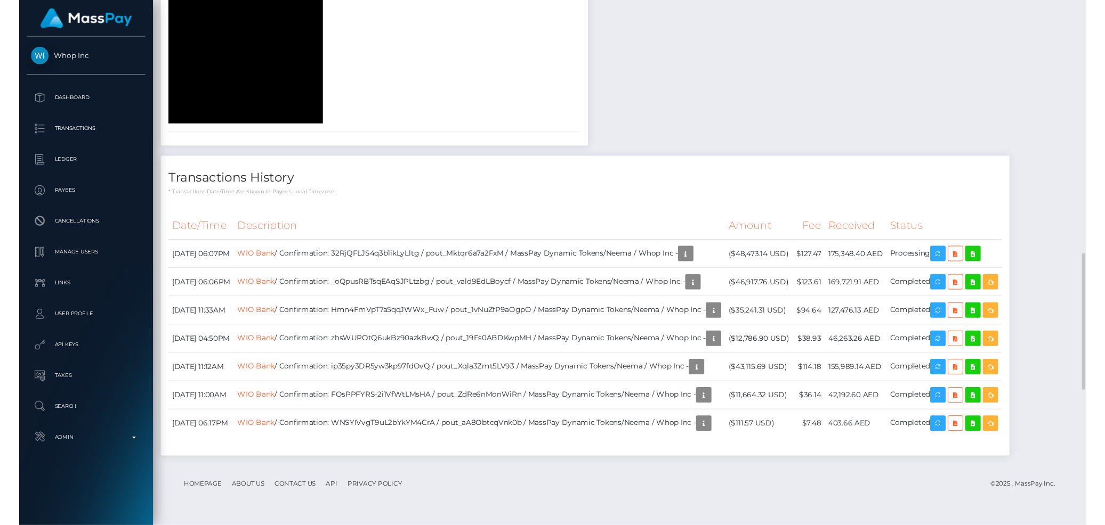
scroll to position [1544, 0]
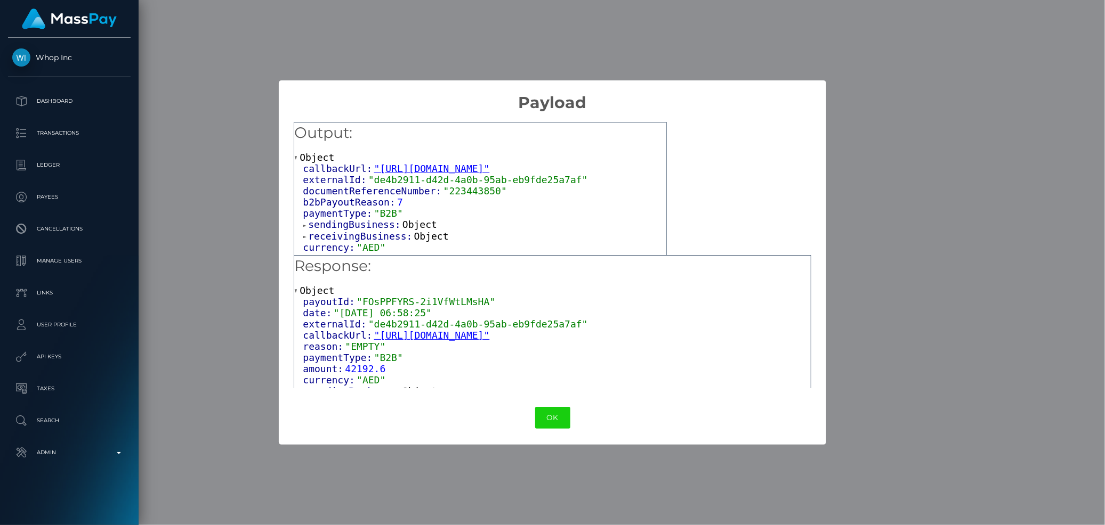
click at [361, 237] on span "receivingBusiness:" at bounding box center [361, 236] width 106 height 11
click at [366, 220] on span "sendingBusiness:" at bounding box center [355, 224] width 94 height 11
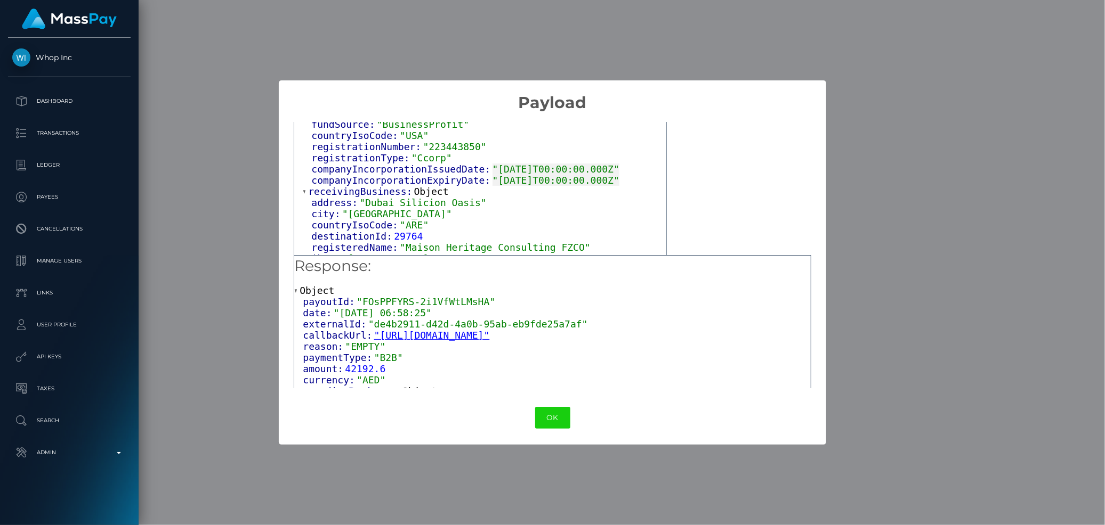
scroll to position [177, 0]
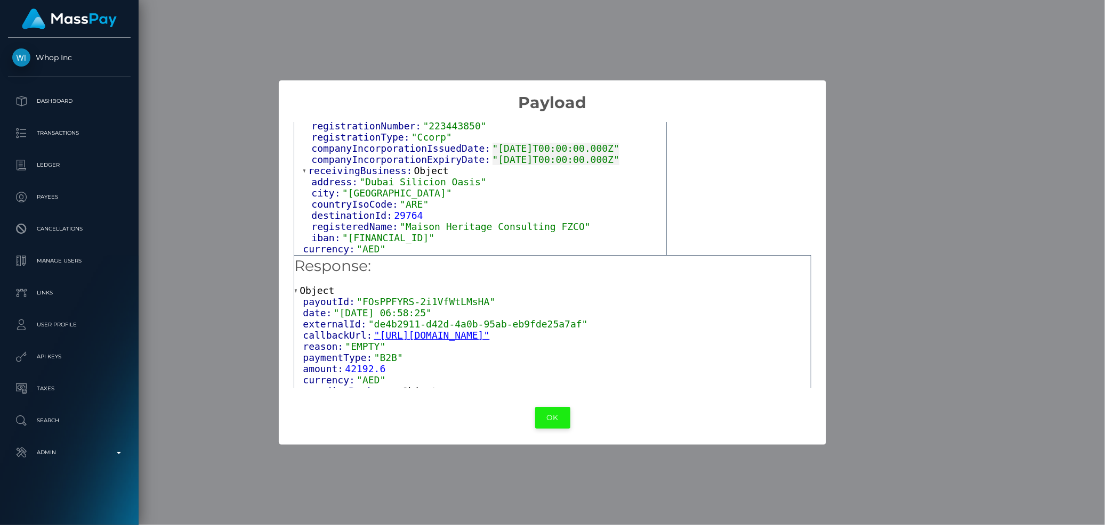
click at [552, 411] on button "OK" at bounding box center [552, 418] width 35 height 22
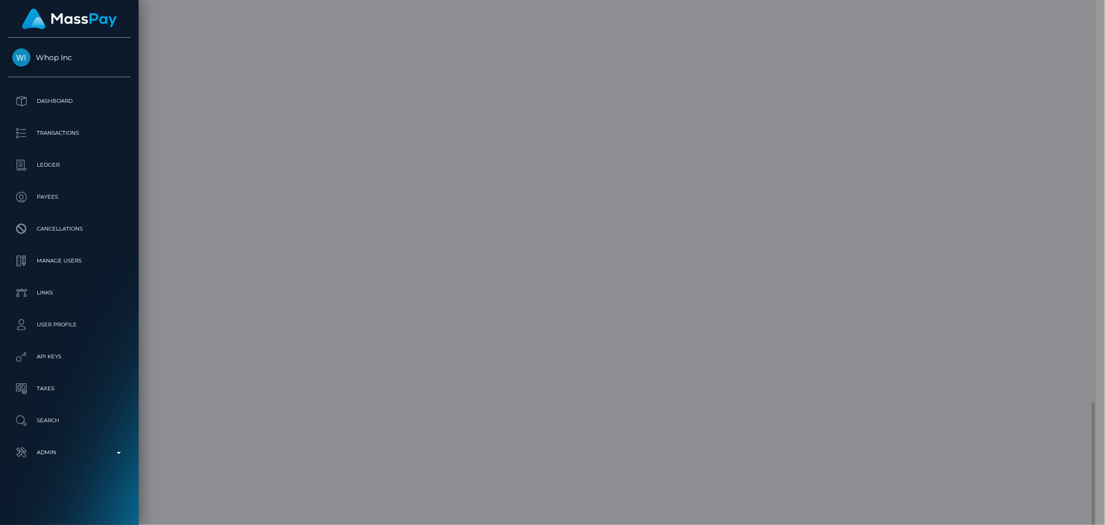
scroll to position [532815, 532645]
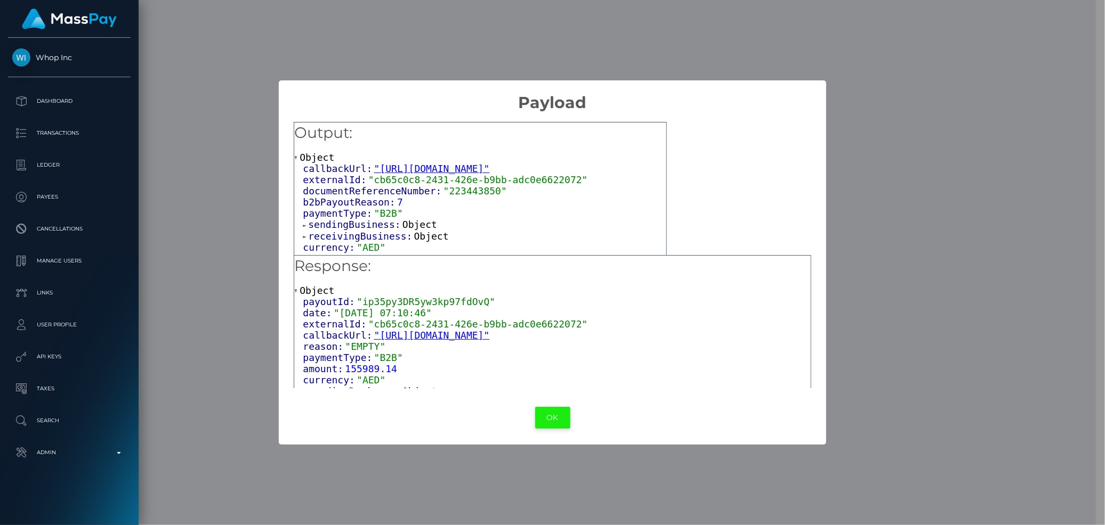
click at [538, 426] on button "OK" at bounding box center [552, 418] width 35 height 22
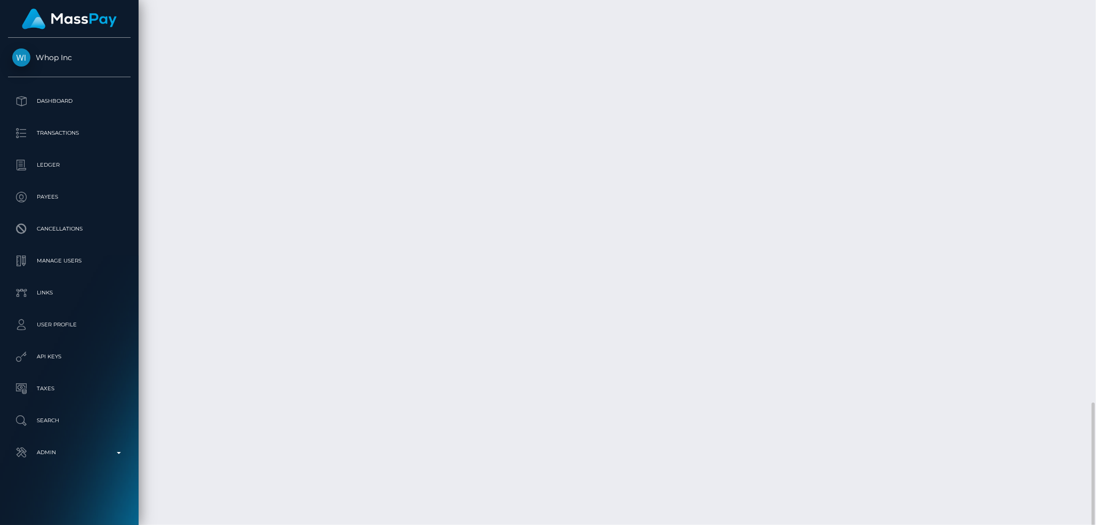
scroll to position [128, 301]
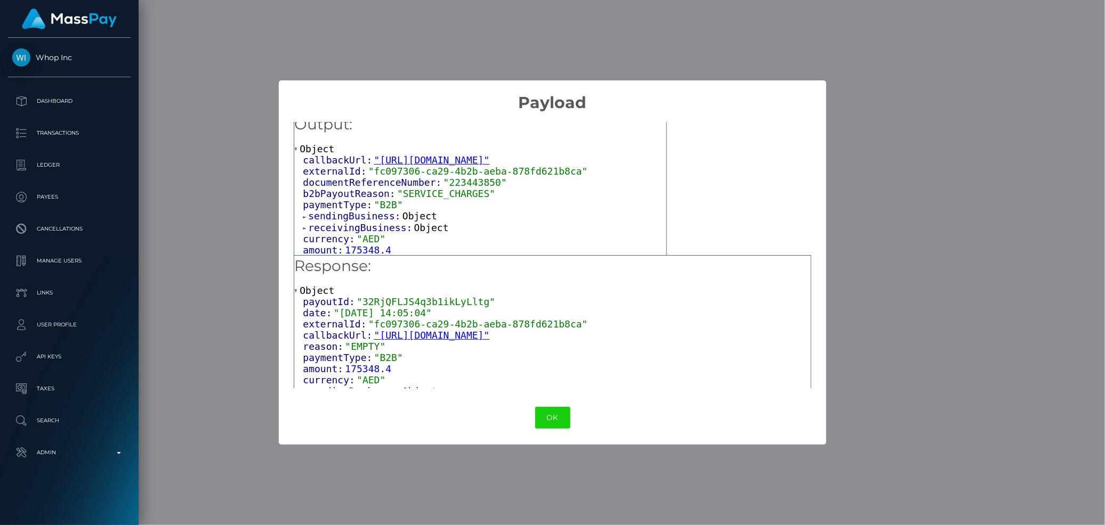
scroll to position [11, 0]
click at [355, 225] on span "receivingBusiness:" at bounding box center [361, 226] width 106 height 11
click at [358, 214] on span "sendingBusiness:" at bounding box center [355, 213] width 94 height 11
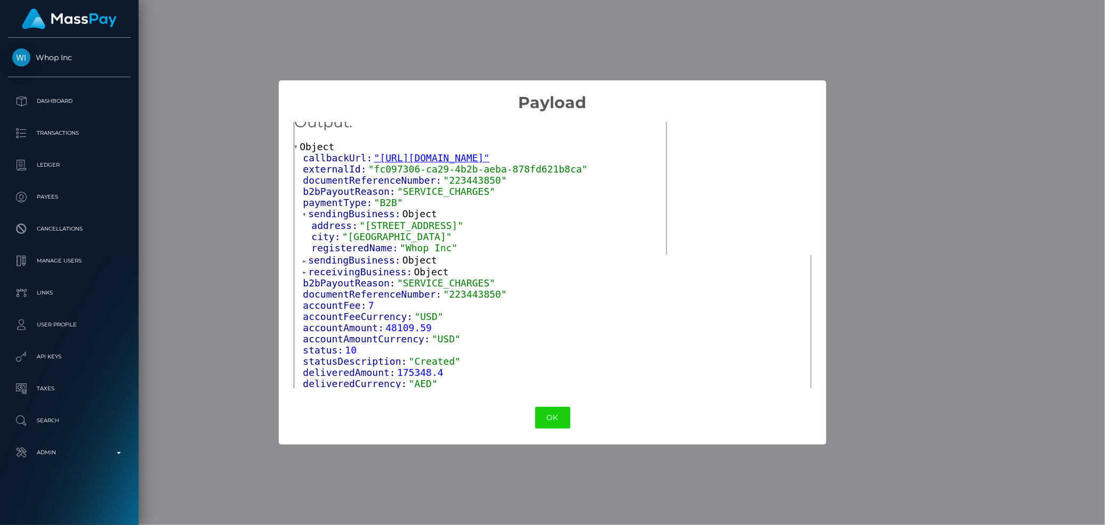
scroll to position [134, 0]
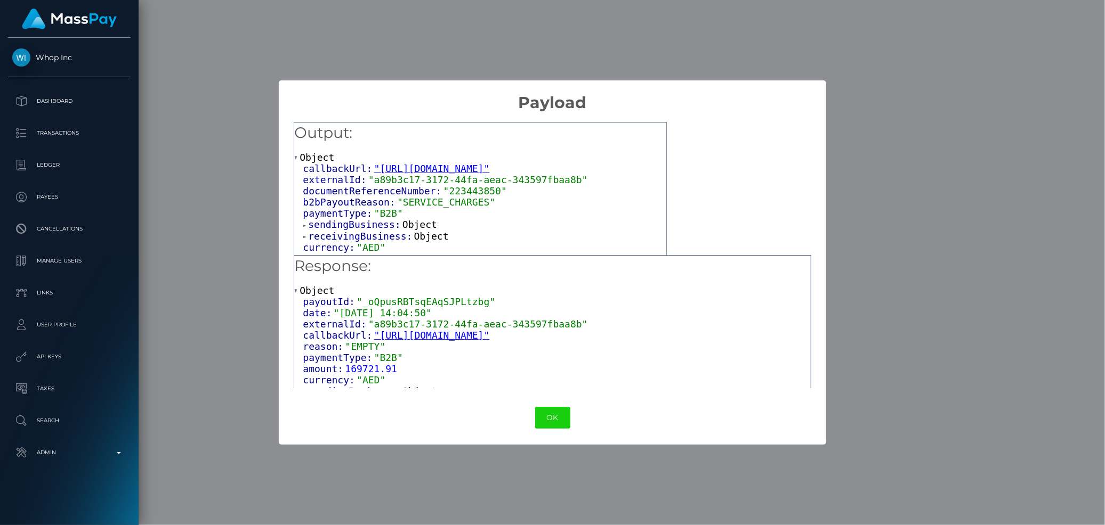
scroll to position [11, 0]
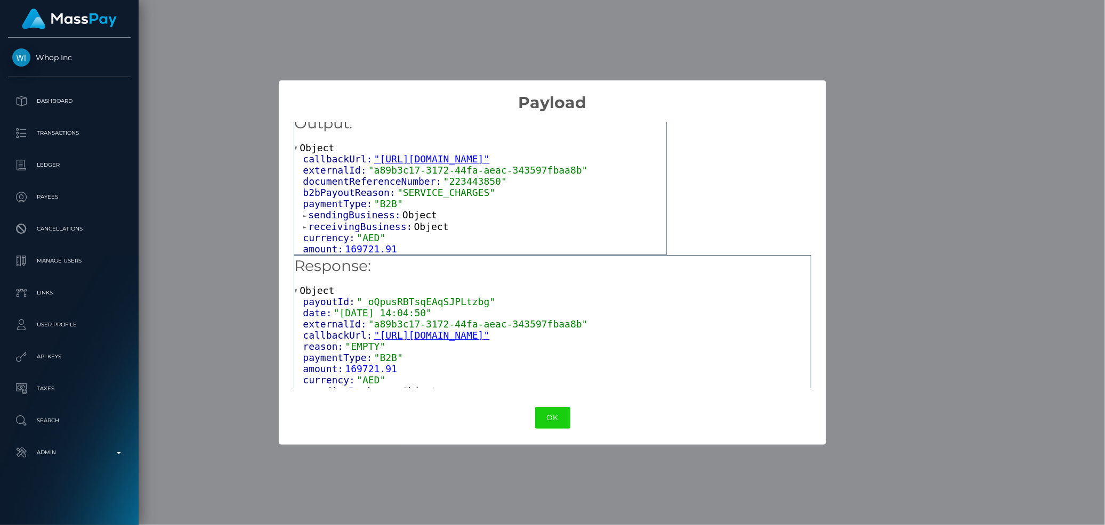
click at [348, 228] on span "receivingBusiness:" at bounding box center [361, 226] width 106 height 11
click at [350, 213] on span "sendingBusiness:" at bounding box center [355, 213] width 94 height 11
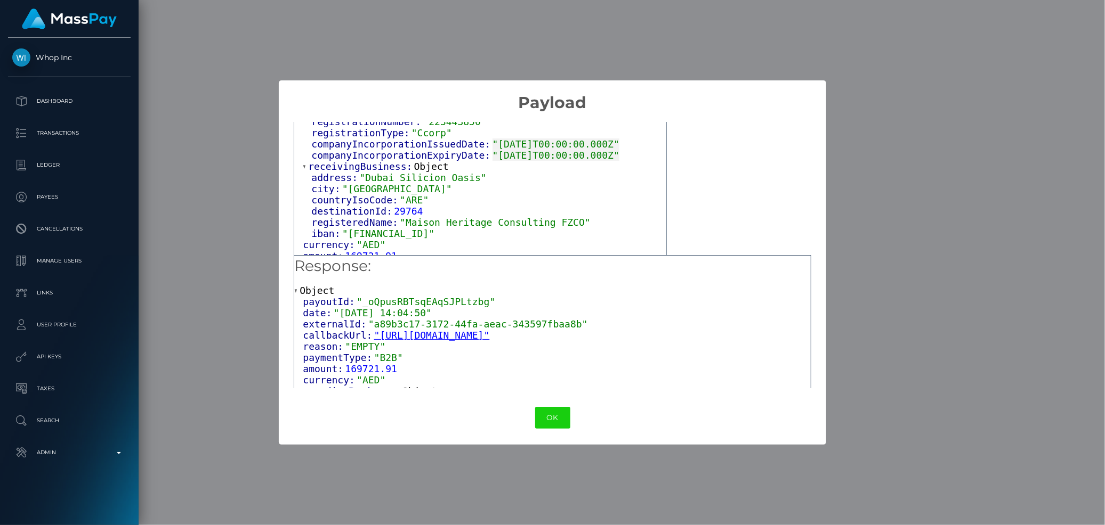
scroll to position [188, 0]
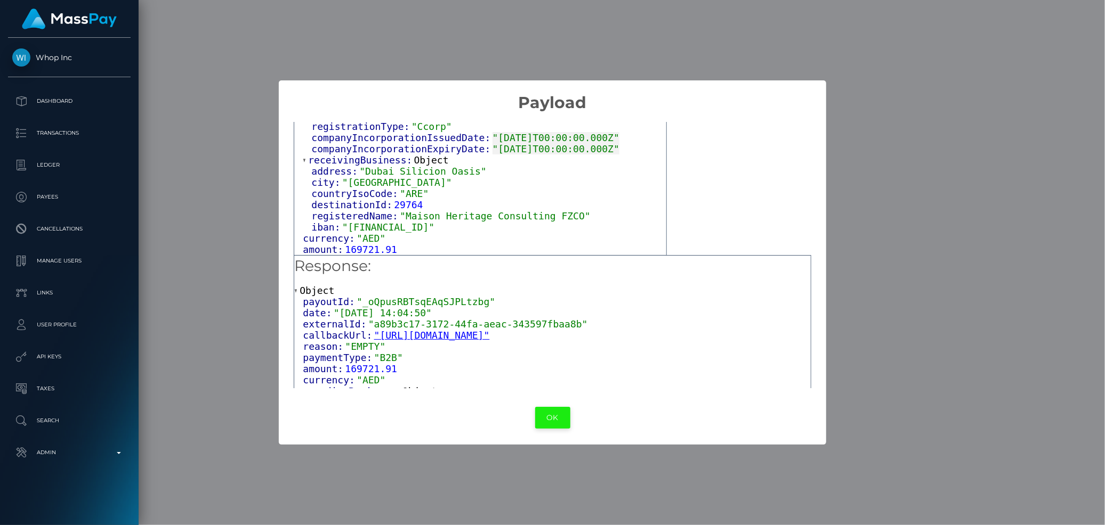
drag, startPoint x: 533, startPoint y: 410, endPoint x: 554, endPoint y: 416, distance: 21.6
click at [534, 410] on div "OK No Cancel" at bounding box center [553, 418] width 548 height 33
click at [559, 417] on button "OK" at bounding box center [552, 418] width 35 height 22
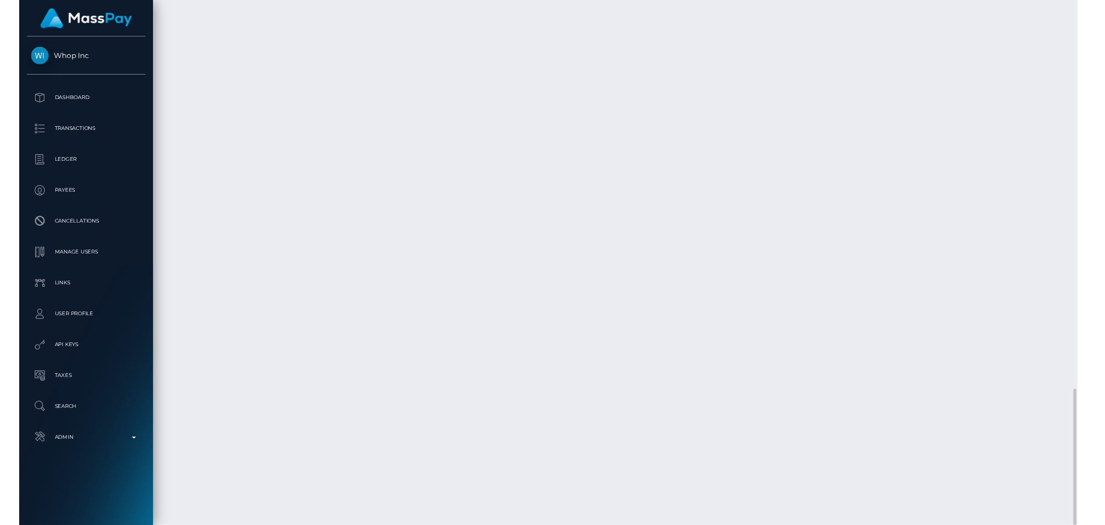
scroll to position [128, 301]
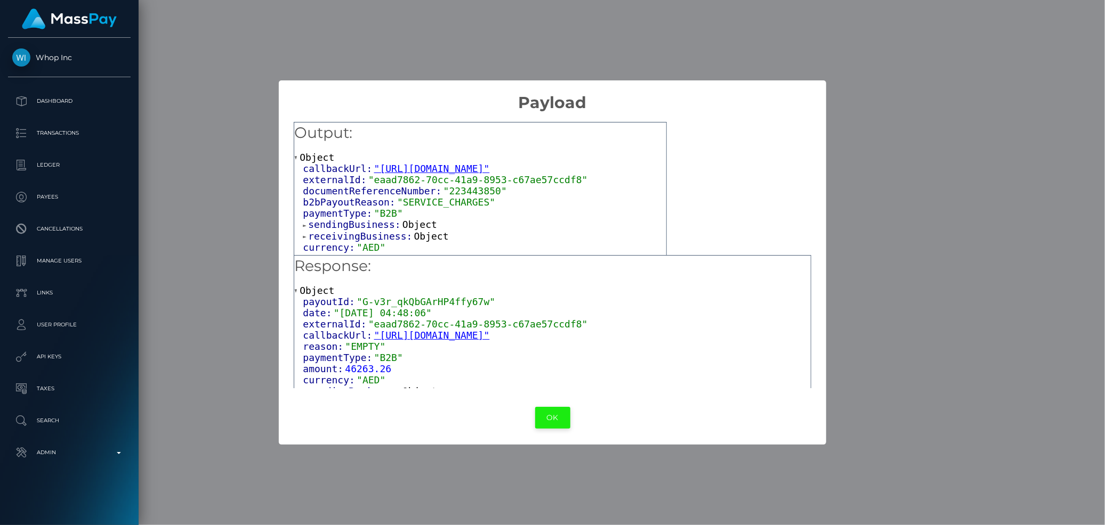
click at [545, 411] on button "OK" at bounding box center [552, 418] width 35 height 22
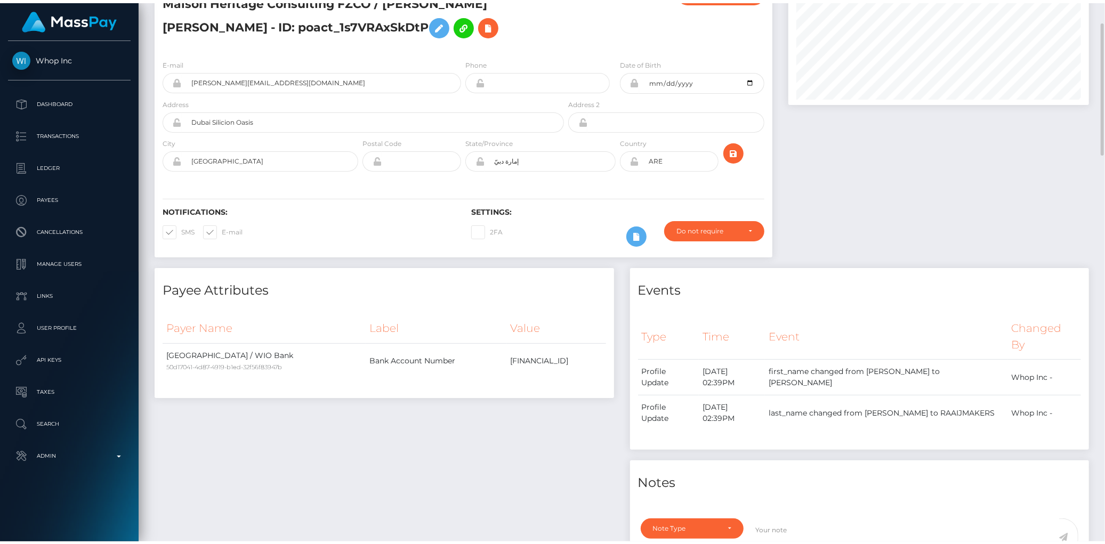
scroll to position [0, 0]
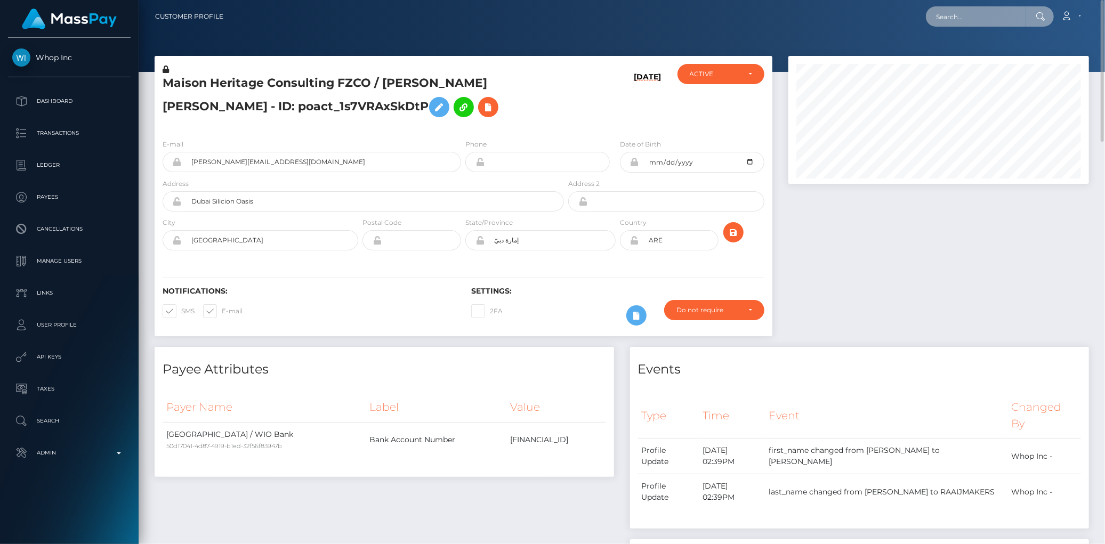
click at [931, 15] on input "text" at bounding box center [976, 16] width 100 height 20
paste input "71bc2047-8fe1-11f0-bd85-0694aced620b"
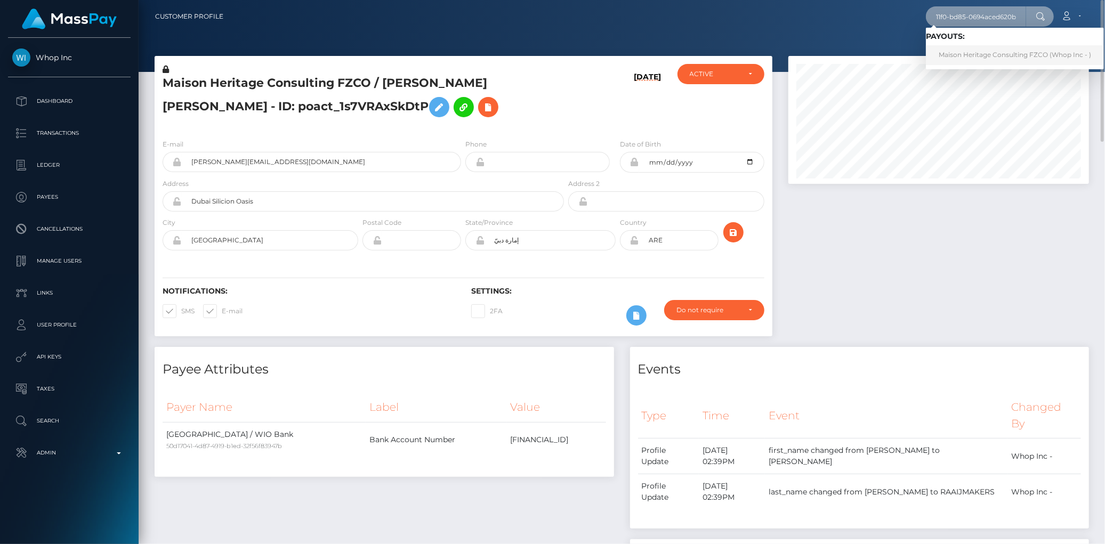
type input "71bc2047-8fe1-11f0-bd85-0694aced620b"
click at [951, 51] on link "Maison Heritage Consulting FZCO (Whop Inc - )" at bounding box center [1015, 55] width 178 height 20
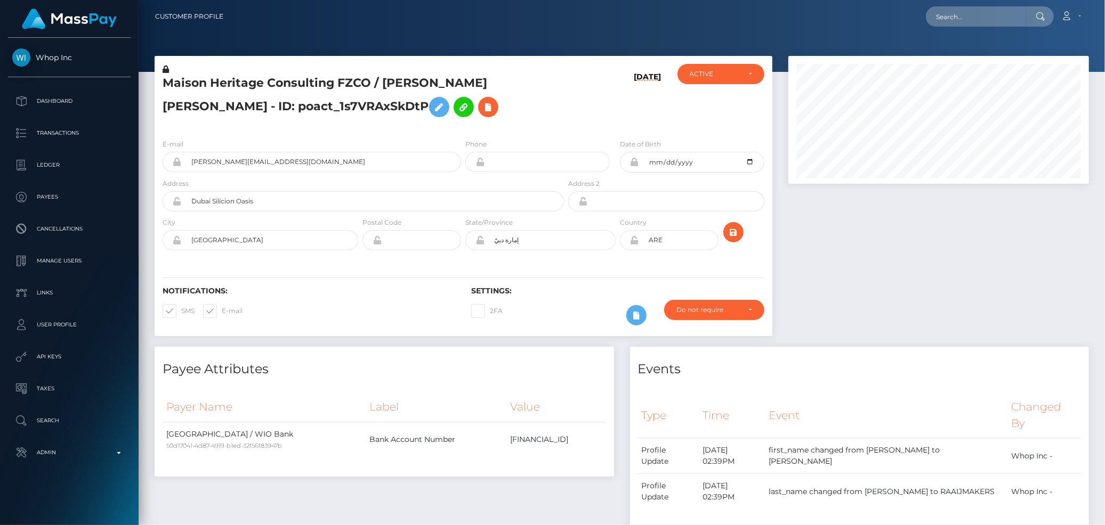
scroll to position [128, 301]
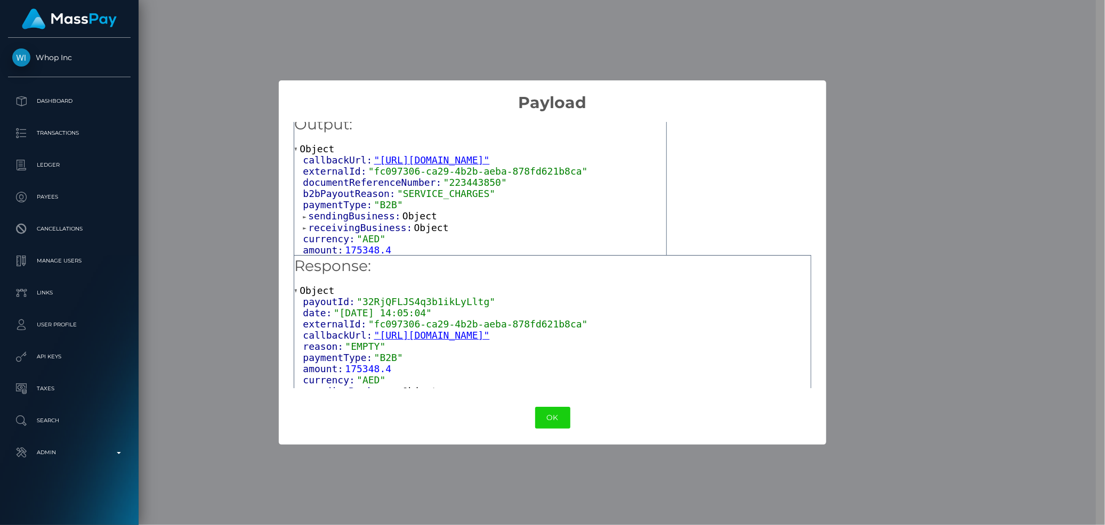
scroll to position [11, 0]
click at [351, 217] on span "sendingBusiness:" at bounding box center [355, 214] width 94 height 11
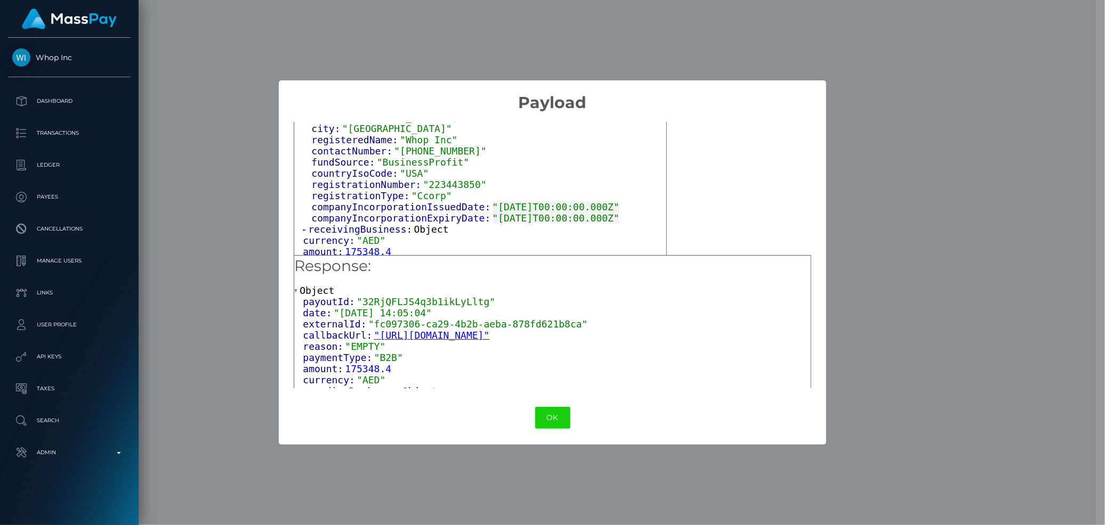
scroll to position [123, 0]
click at [351, 221] on div "receivingBusiness: Object" at bounding box center [484, 227] width 363 height 12
click at [351, 226] on span "receivingBusiness:" at bounding box center [361, 226] width 106 height 11
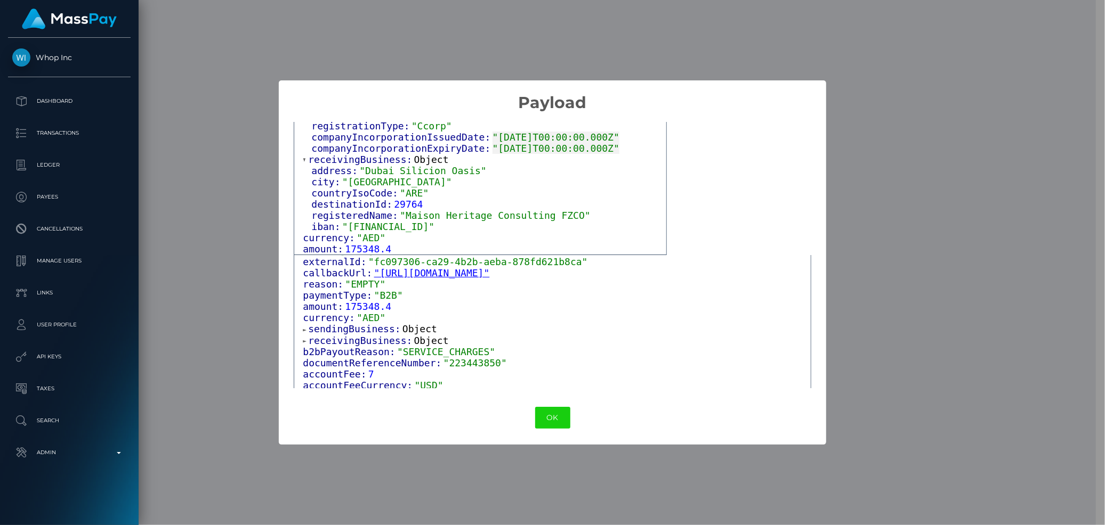
scroll to position [134, 0]
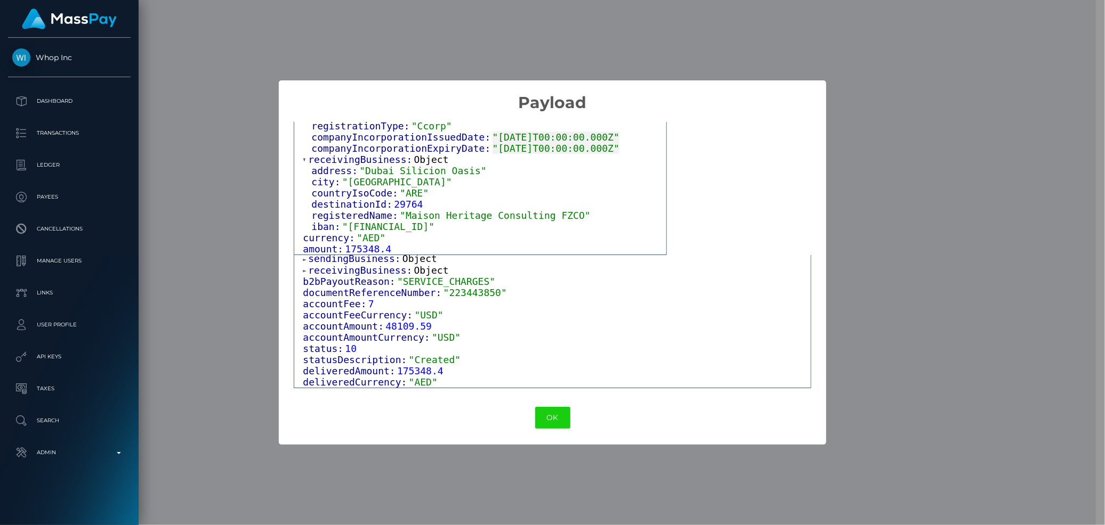
click at [389, 271] on span "receivingBusiness:" at bounding box center [361, 270] width 106 height 11
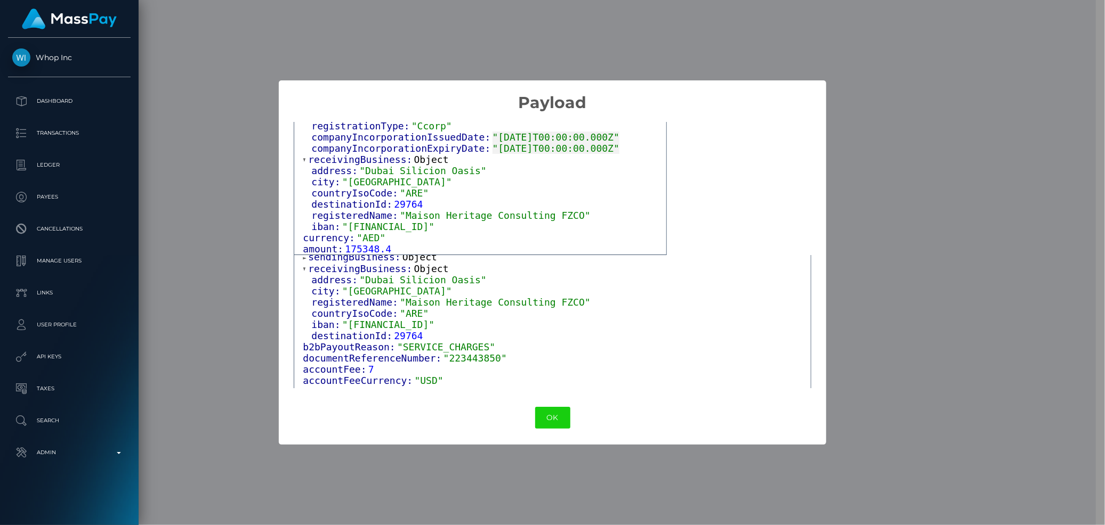
click at [382, 254] on span "175348.4" at bounding box center [368, 249] width 46 height 11
click at [382, 257] on span "sendingBusiness:" at bounding box center [355, 257] width 94 height 11
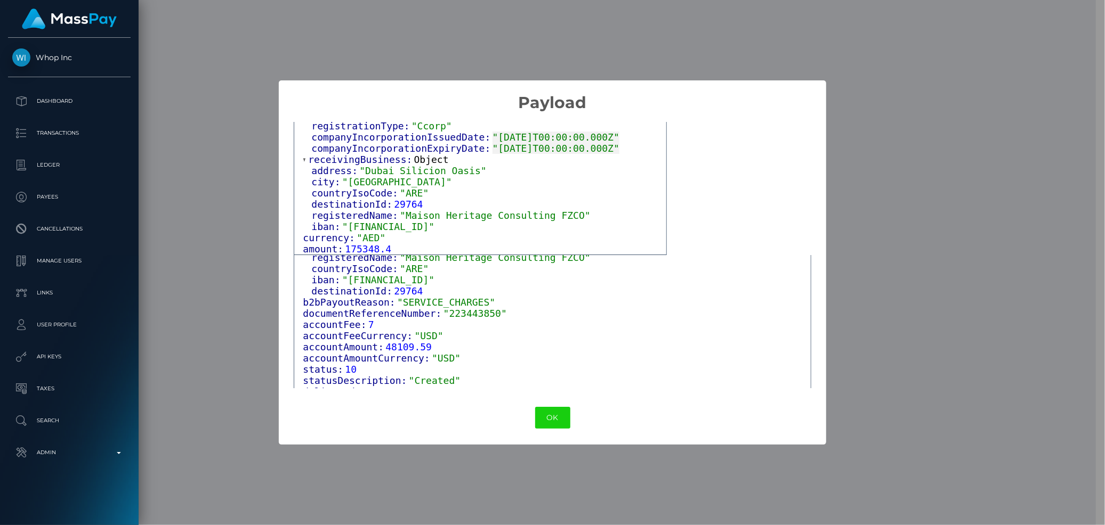
scroll to position [312, 0]
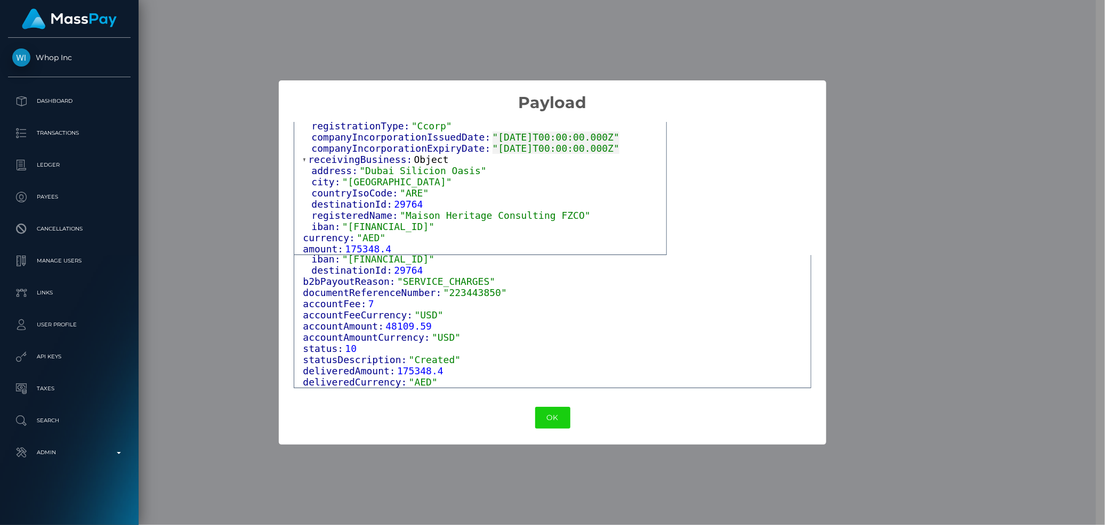
click at [542, 432] on div "OK No Cancel" at bounding box center [553, 418] width 548 height 33
click at [543, 420] on button "OK" at bounding box center [552, 418] width 35 height 22
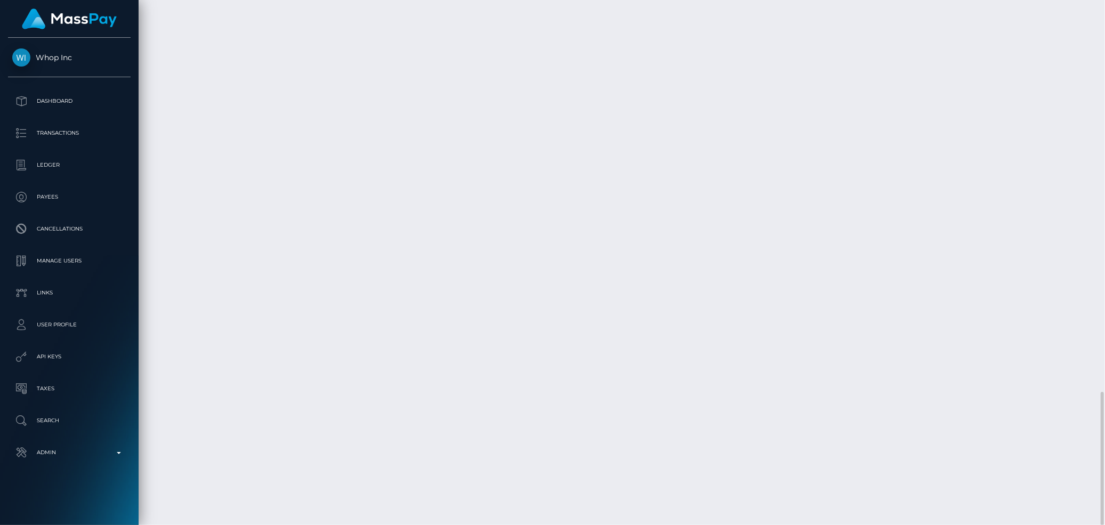
scroll to position [128, 301]
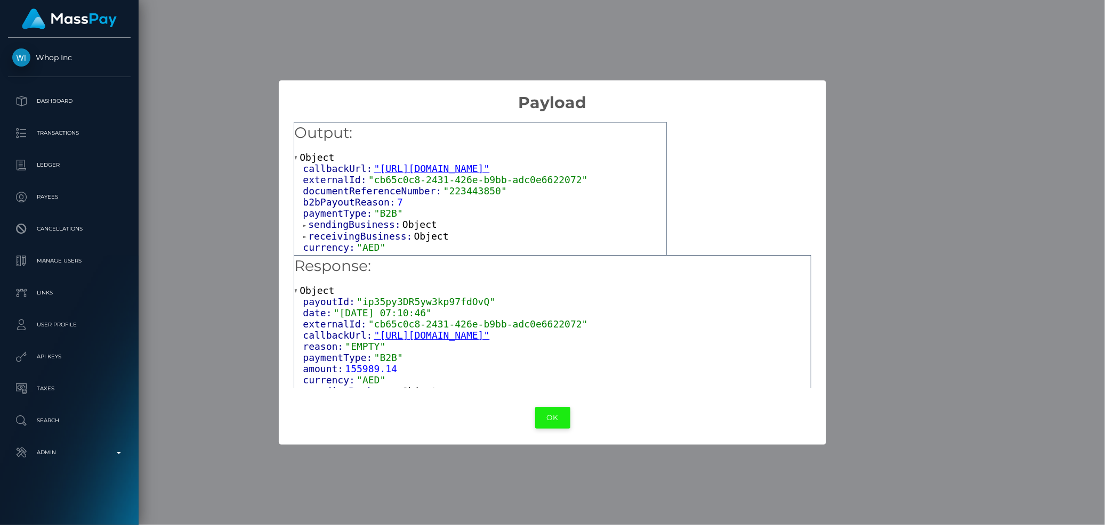
click at [547, 410] on button "OK" at bounding box center [552, 418] width 35 height 22
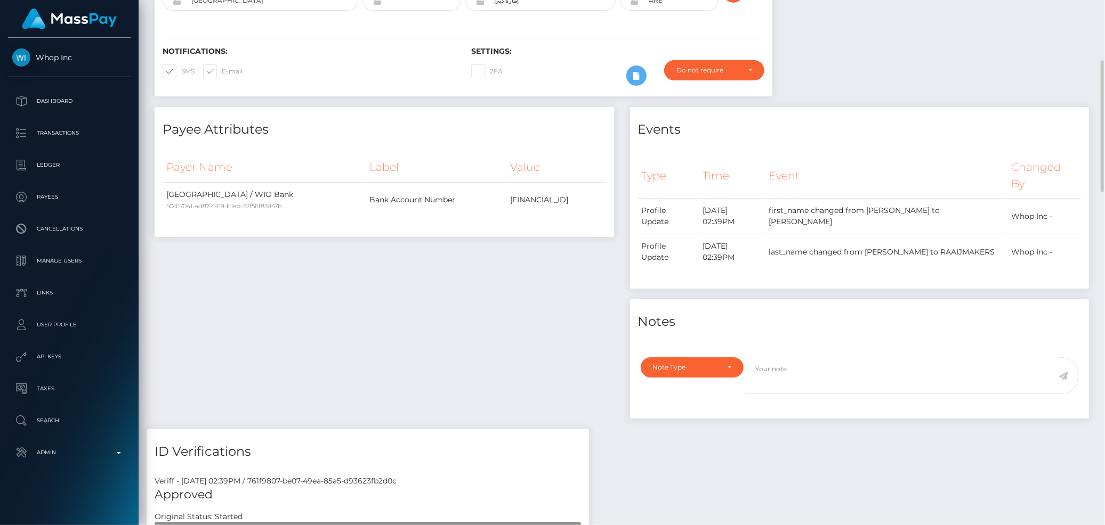
scroll to position [0, 0]
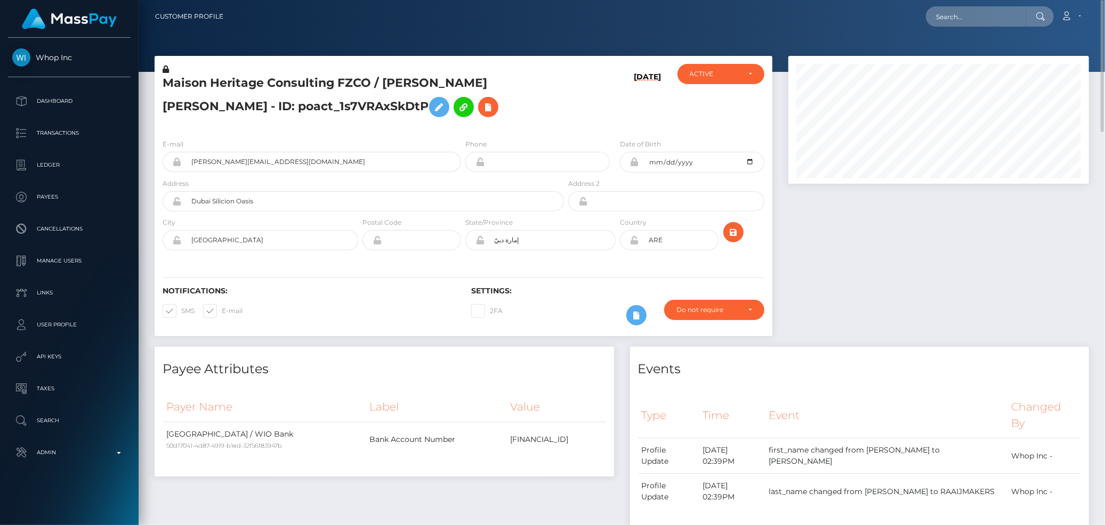
click at [267, 88] on h5 "Maison Heritage Consulting FZCO / DYLAN LORENZO ROBERT RAAIJMAKERS - ID: poact_…" at bounding box center [360, 98] width 395 height 47
copy h5 "Maison Heritage Consulting FZCO / DYLAN LORENZO ROBERT RAAIJMAKERS - ID: poact_…"
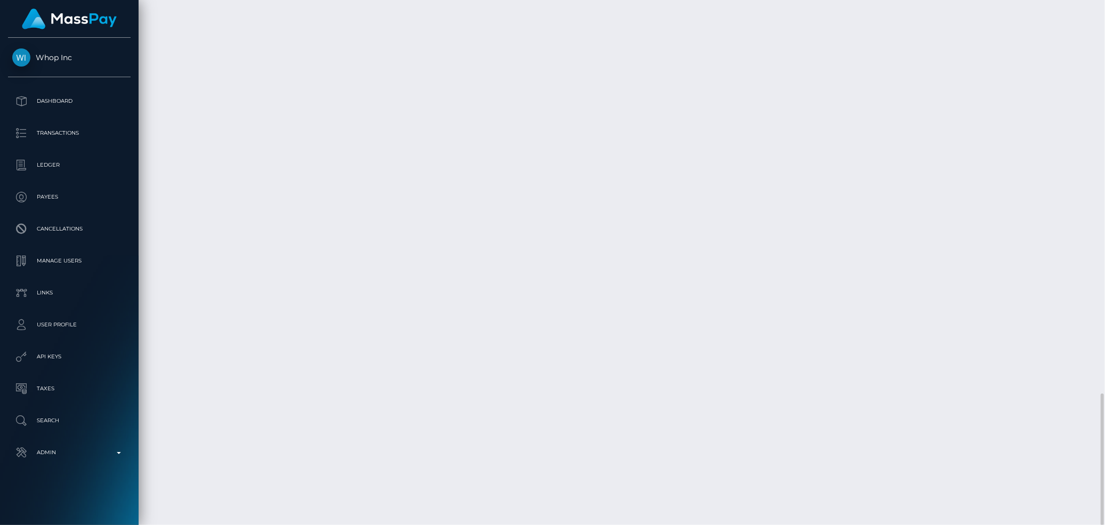
scroll to position [128, 301]
drag, startPoint x: 159, startPoint y: 283, endPoint x: 994, endPoint y: 283, distance: 835.1
copy tr "September 12, 2025 06:06PM WIO Bank / Confirmation: _oQpusRBTsqEAqSJPLtzbg / po…"
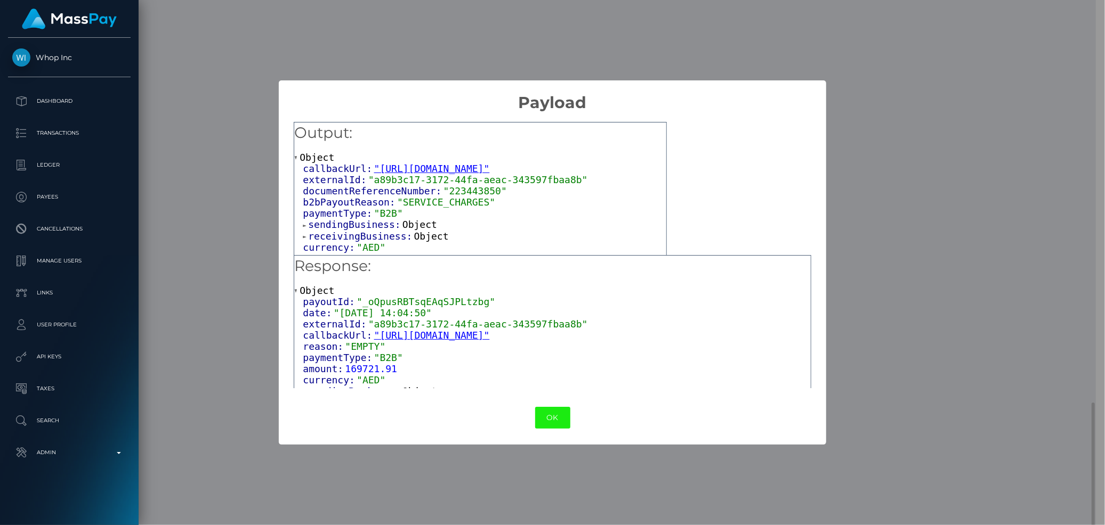
scroll to position [532815, 532645]
click at [562, 422] on button "OK" at bounding box center [552, 418] width 35 height 22
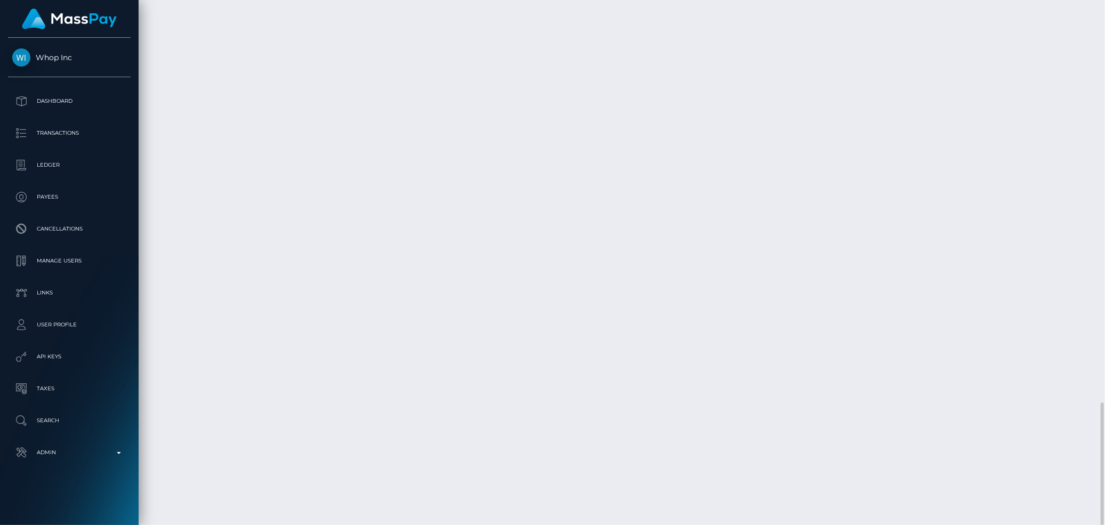
scroll to position [128, 301]
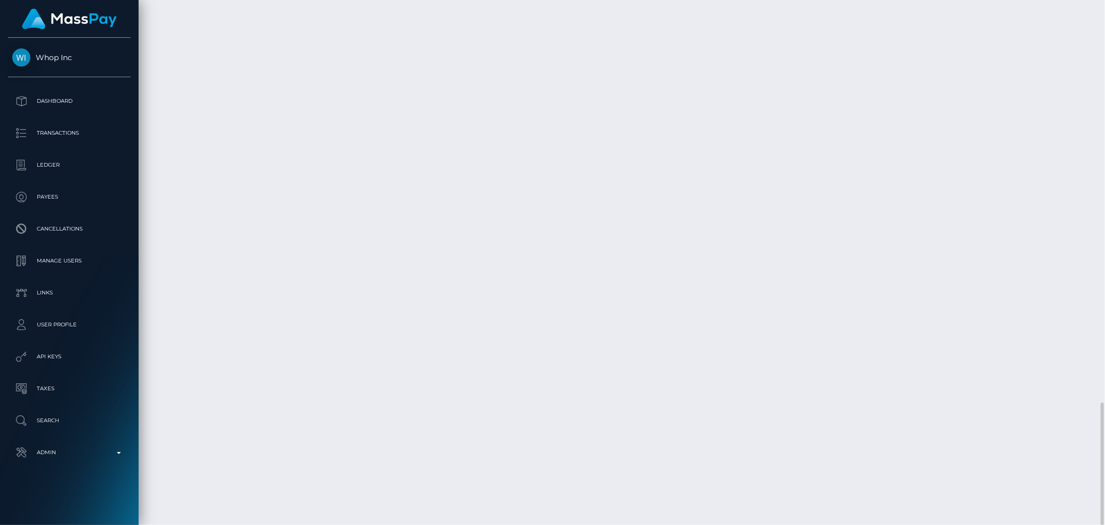
copy td "_oQpusRBTsqEAqSJPLtzbg"
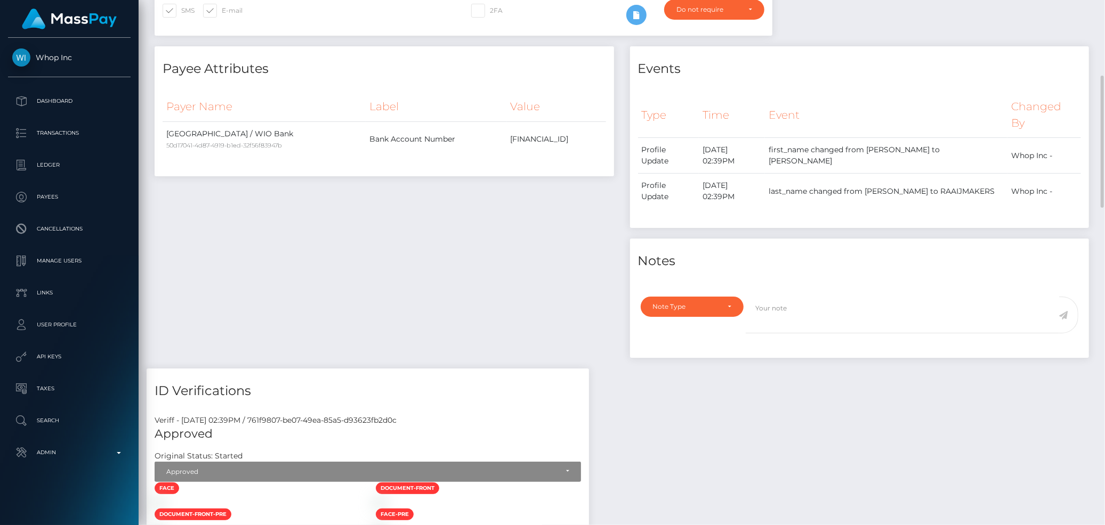
scroll to position [0, 0]
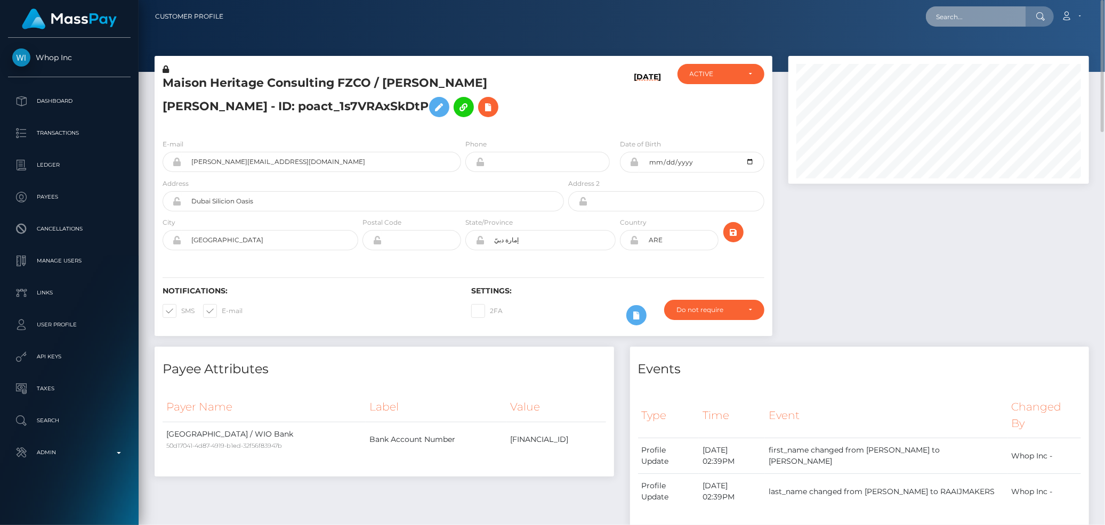
click at [974, 8] on input "text" at bounding box center [976, 16] width 100 height 20
paste input "MSP19656d9576eb5ee"
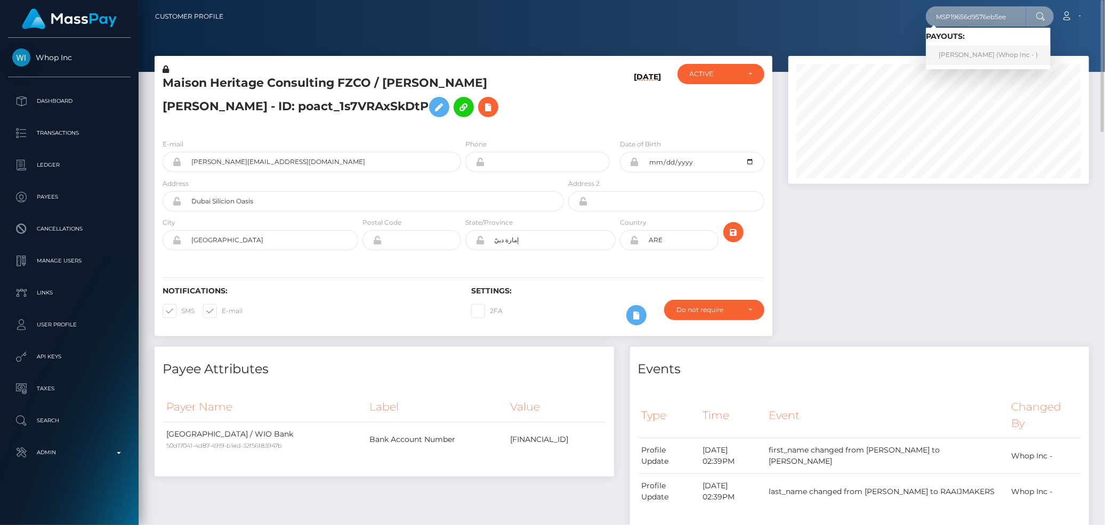
type input "MSP19656d9576eb5ee"
click at [962, 50] on link "Shawaiz Ali (Whop Inc - )" at bounding box center [988, 55] width 125 height 20
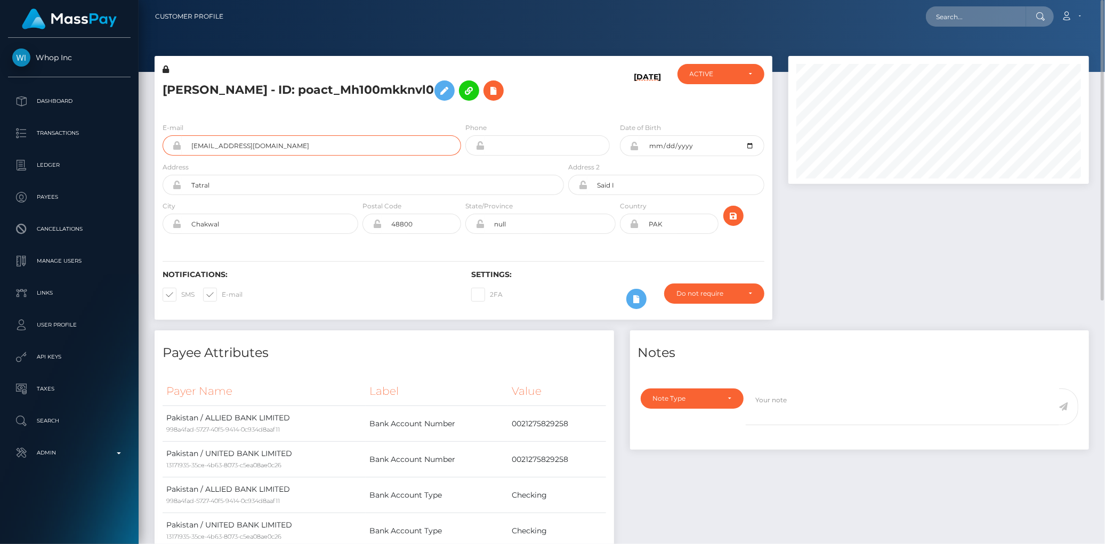
click at [238, 149] on input "[EMAIL_ADDRESS][DOMAIN_NAME]" at bounding box center [321, 145] width 279 height 20
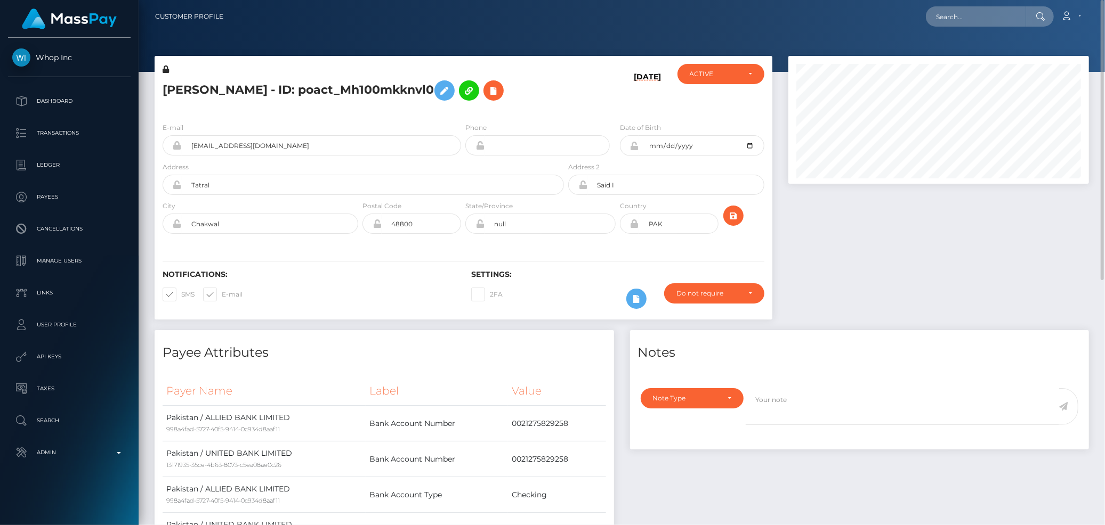
click at [292, 88] on h5 "[PERSON_NAME] - ID: poact_Mh100mkknvl0" at bounding box center [360, 90] width 395 height 31
